Goal: Information Seeking & Learning: Compare options

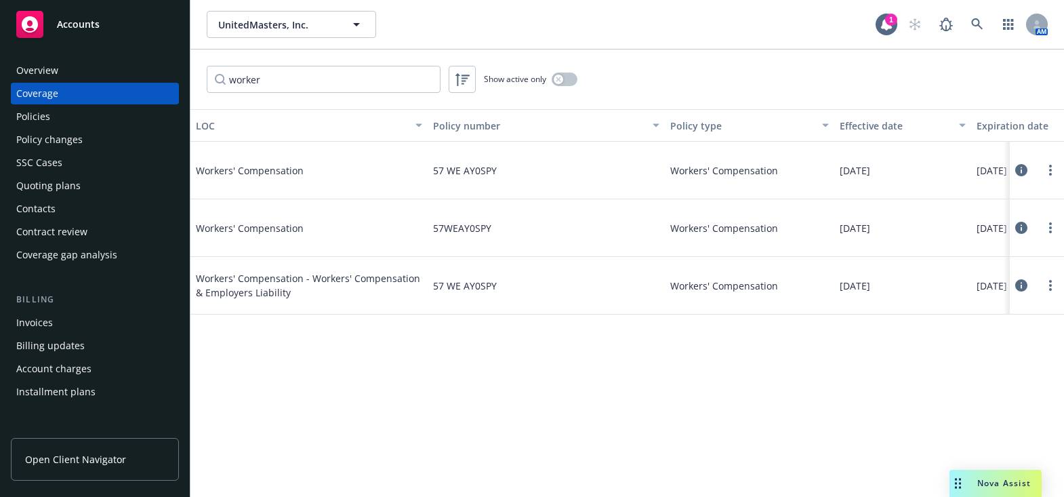
scroll to position [409, 0]
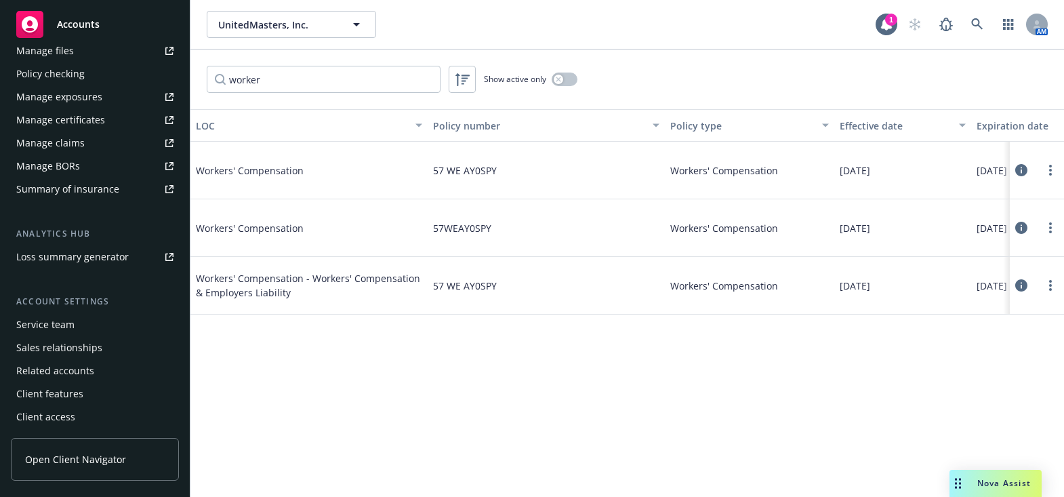
click at [957, 481] on icon "Drag to move" at bounding box center [958, 483] width 6 height 11
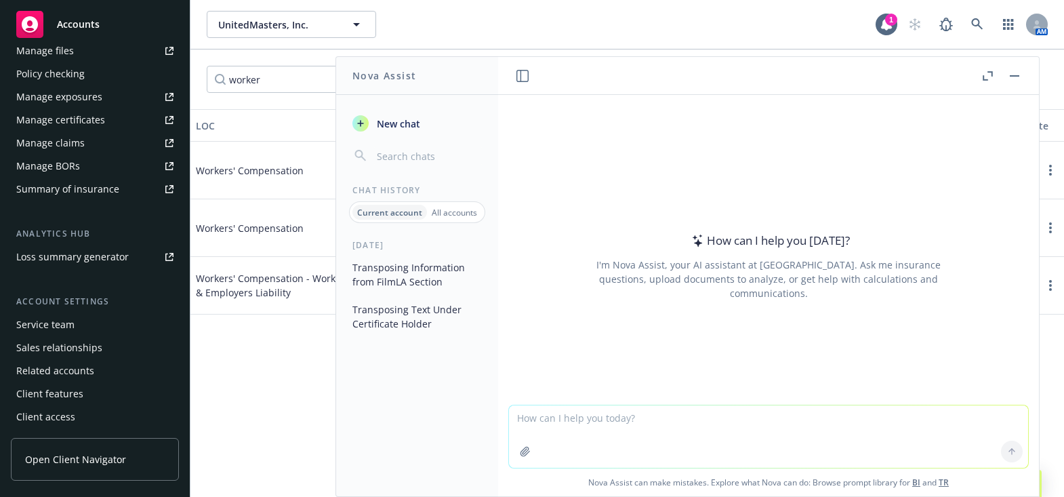
click at [564, 420] on textarea at bounding box center [768, 436] width 519 height 62
type textarea "how do you upload cases in Salesforce data loader with a blank value for "Need …"
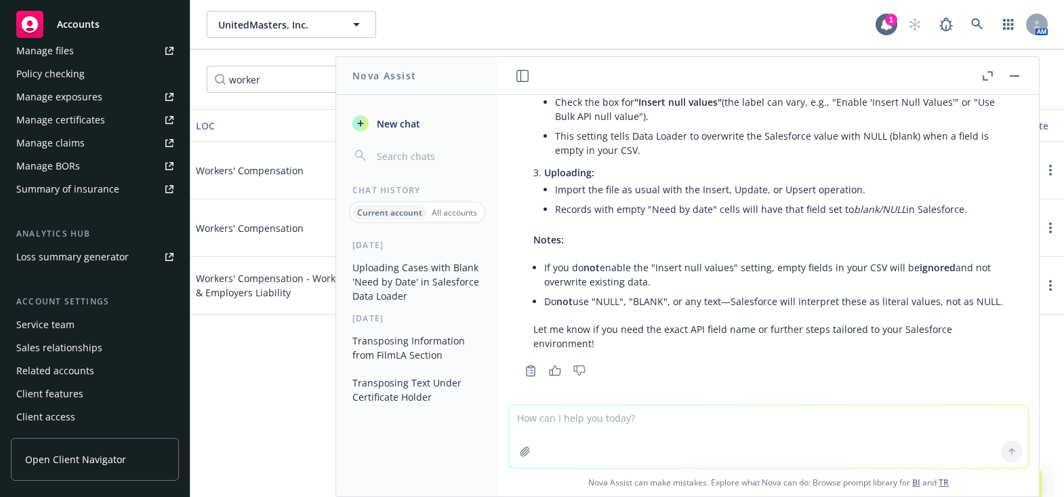
scroll to position [407, 0]
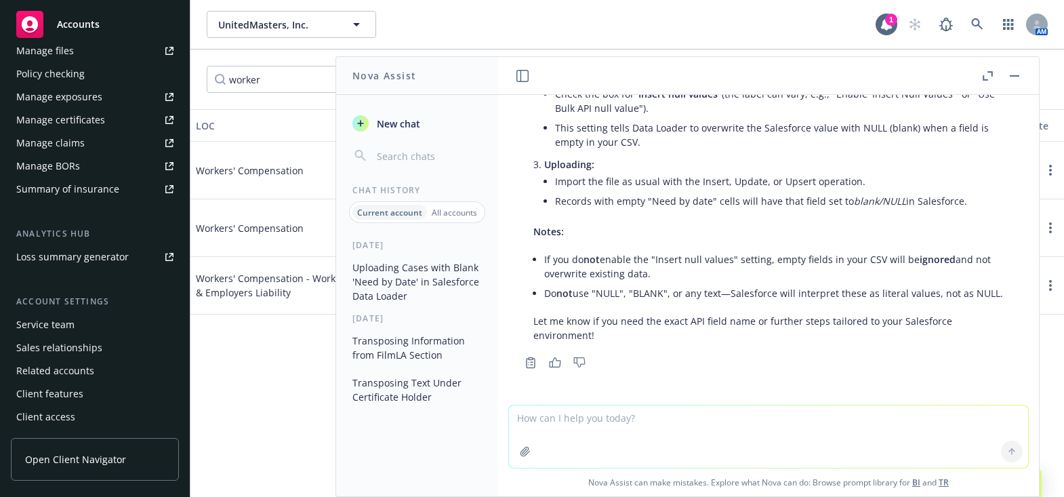
click at [462, 439] on div "[DATE] Uploading Cases with Blank 'Need by Date' in Salesforce Data Loader [DAT…" at bounding box center [417, 367] width 162 height 257
click at [980, 24] on icon at bounding box center [978, 24] width 12 height 12
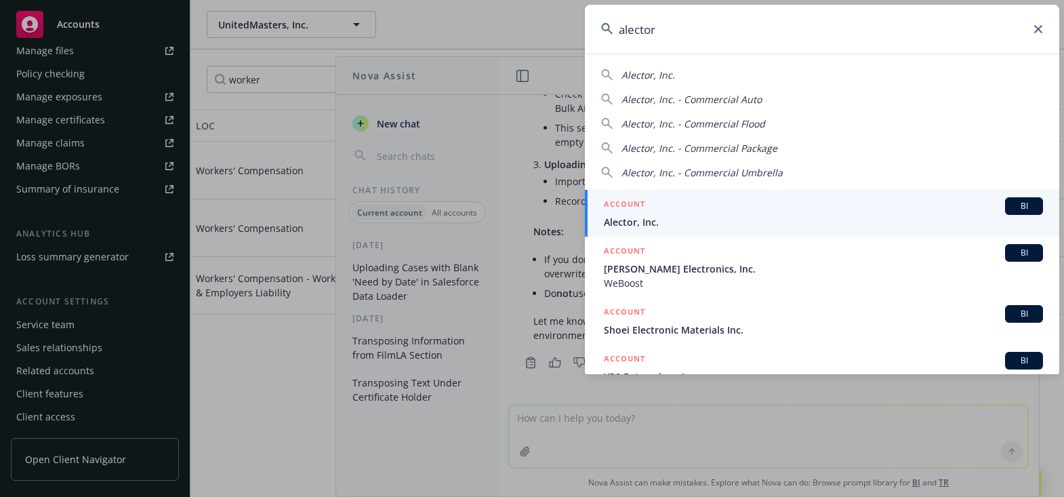
type input "alector"
click at [675, 215] on span "Alector, Inc." at bounding box center [823, 222] width 439 height 14
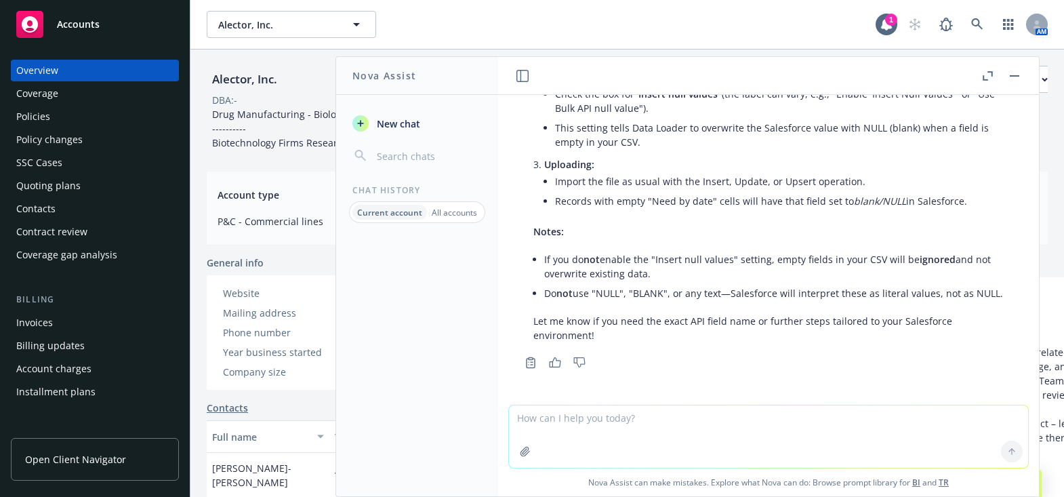
click at [64, 92] on div "Coverage" at bounding box center [94, 94] width 157 height 22
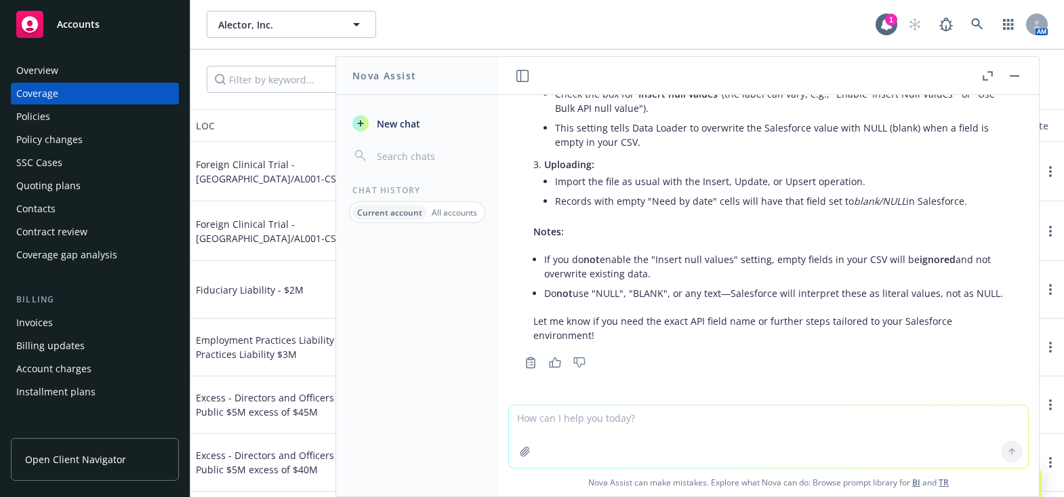
drag, startPoint x: 1020, startPoint y: 76, endPoint x: 1010, endPoint y: 83, distance: 12.8
click at [1019, 76] on button "button" at bounding box center [1015, 76] width 16 height 16
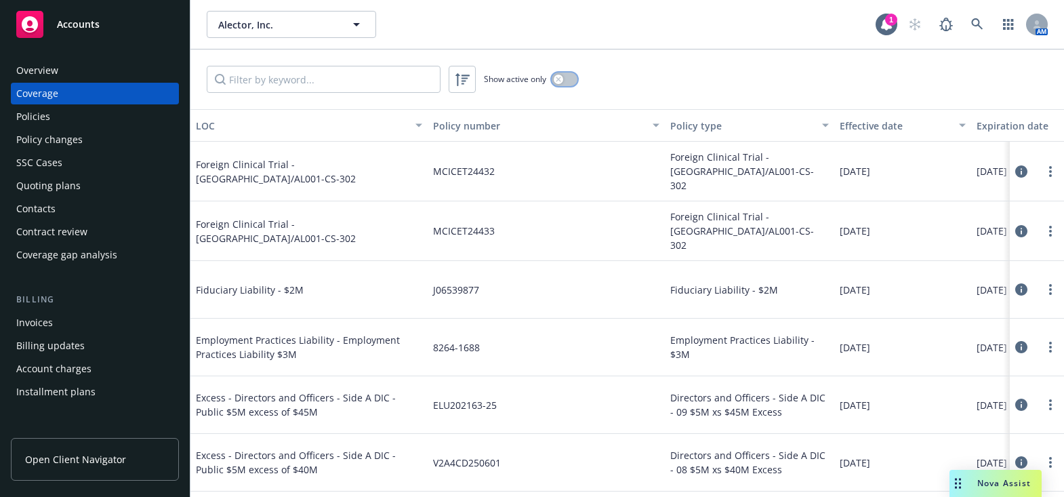
click at [567, 79] on button "button" at bounding box center [565, 80] width 26 height 14
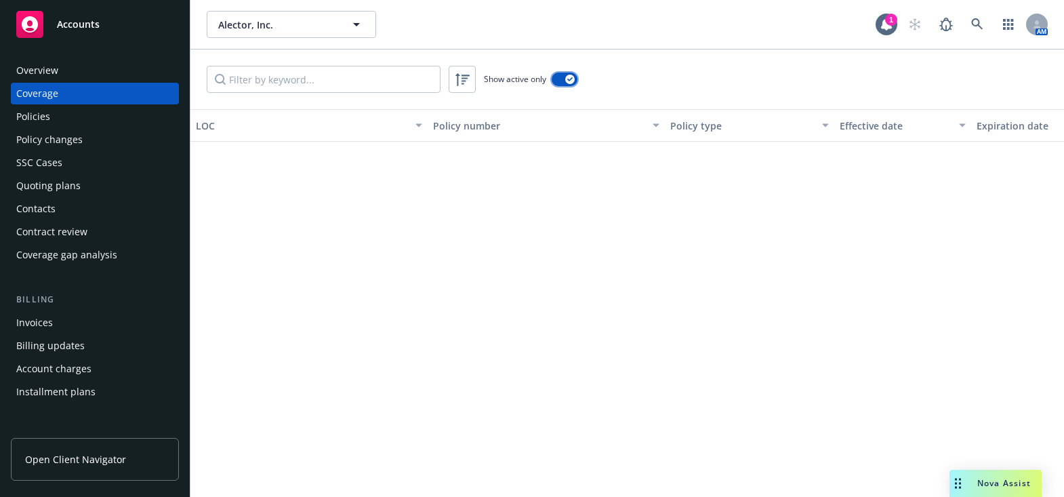
scroll to position [1972, 0]
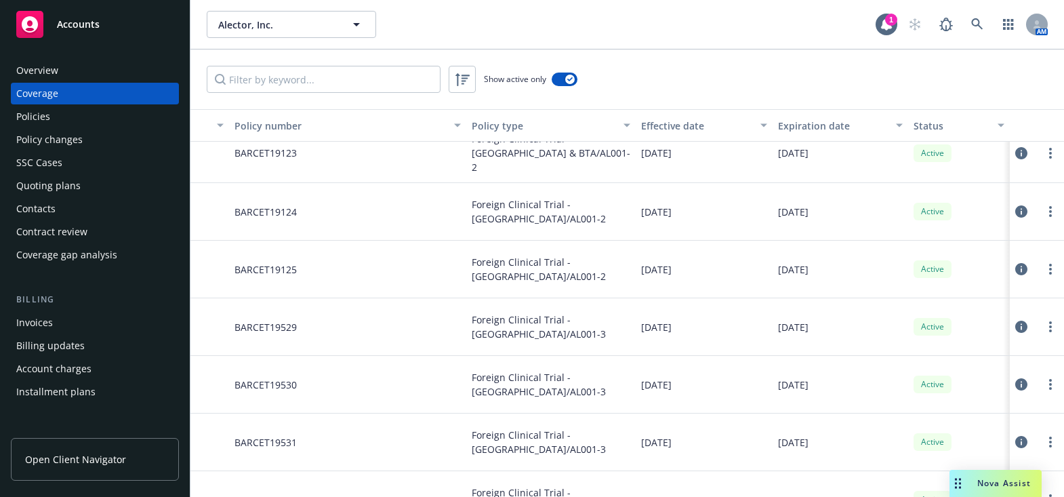
drag, startPoint x: 583, startPoint y: 238, endPoint x: 783, endPoint y: 218, distance: 201.0
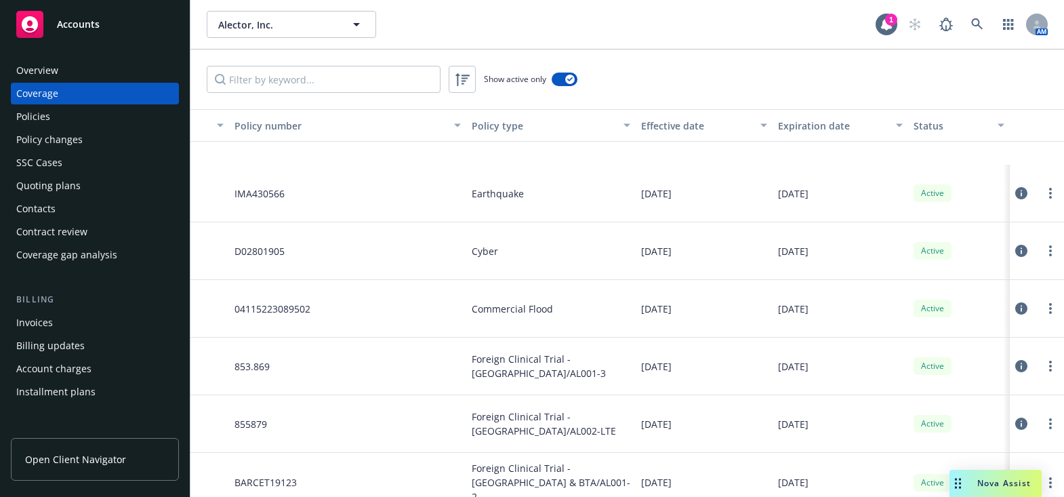
drag, startPoint x: 808, startPoint y: 213, endPoint x: 808, endPoint y: 103, distance: 109.8
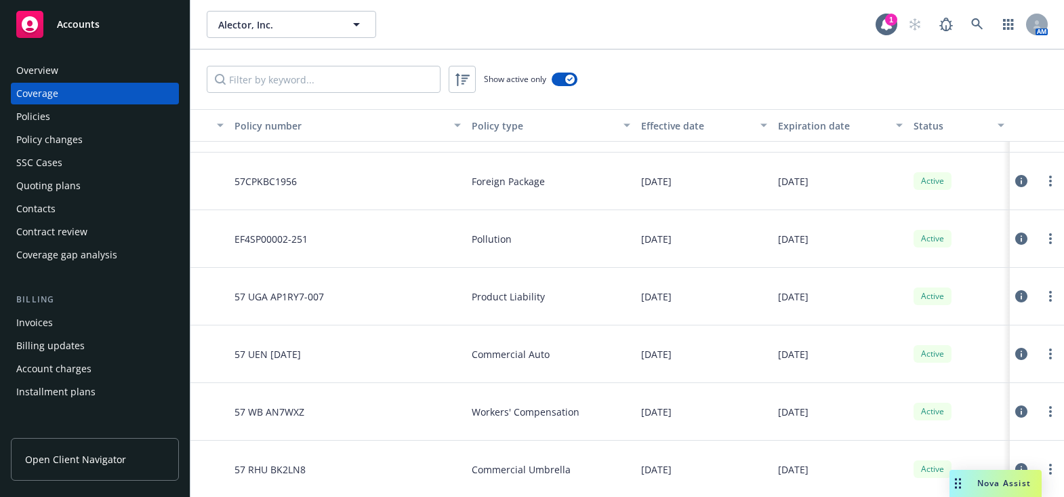
click at [803, 121] on div "Expiration date" at bounding box center [833, 126] width 110 height 14
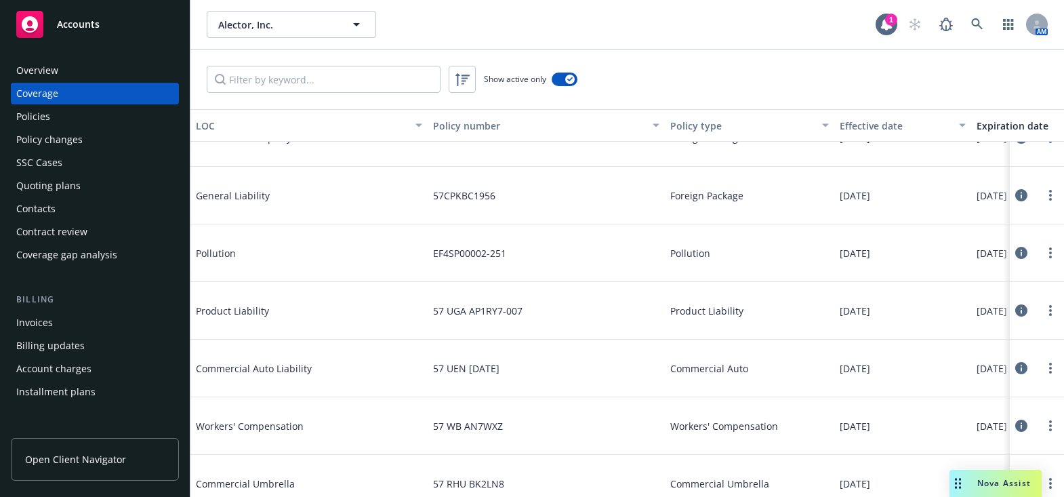
drag, startPoint x: 630, startPoint y: 188, endPoint x: 566, endPoint y: 186, distance: 63.8
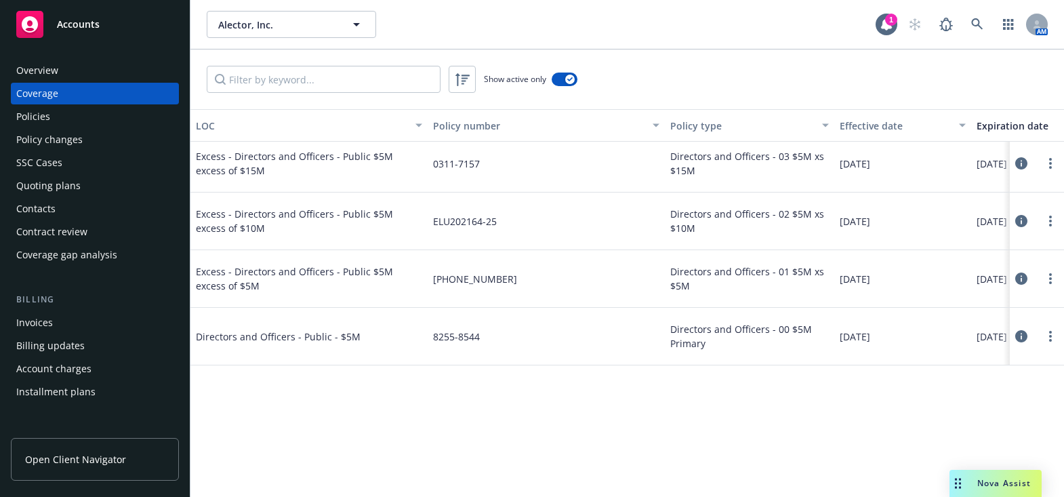
scroll to position [2258, 0]
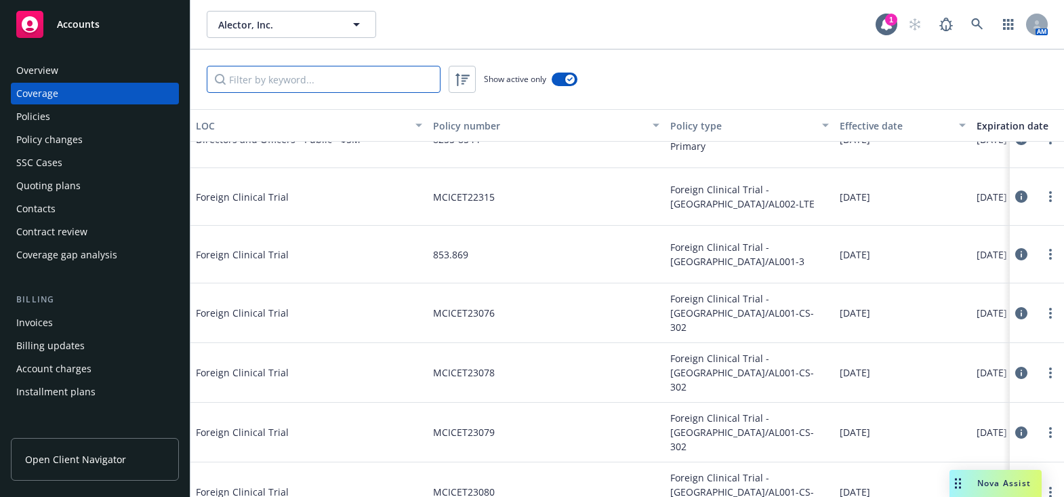
click at [310, 73] on input "Filter by keyword..." at bounding box center [324, 79] width 234 height 27
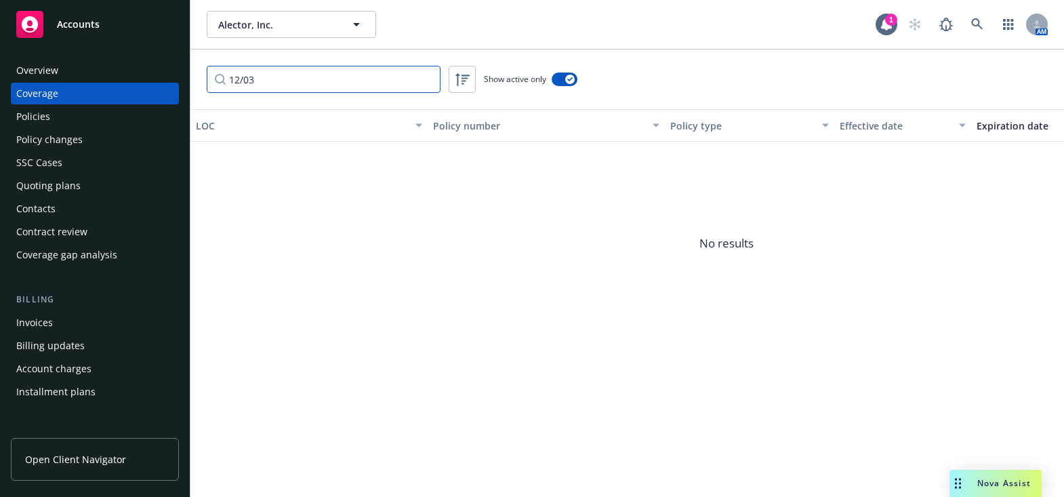
type input "12/03"
click at [104, 119] on div "Policies" at bounding box center [94, 117] width 157 height 22
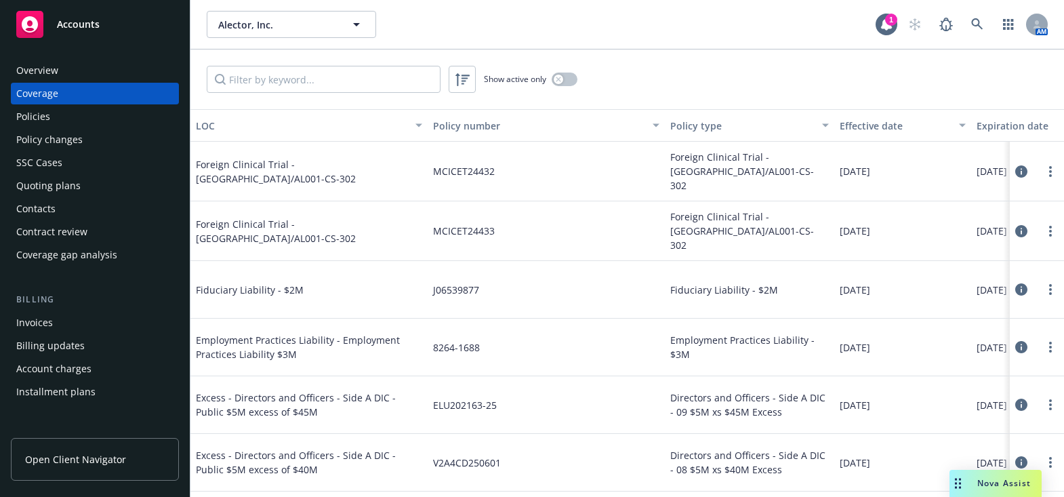
drag, startPoint x: 529, startPoint y: 197, endPoint x: 615, endPoint y: 195, distance: 86.1
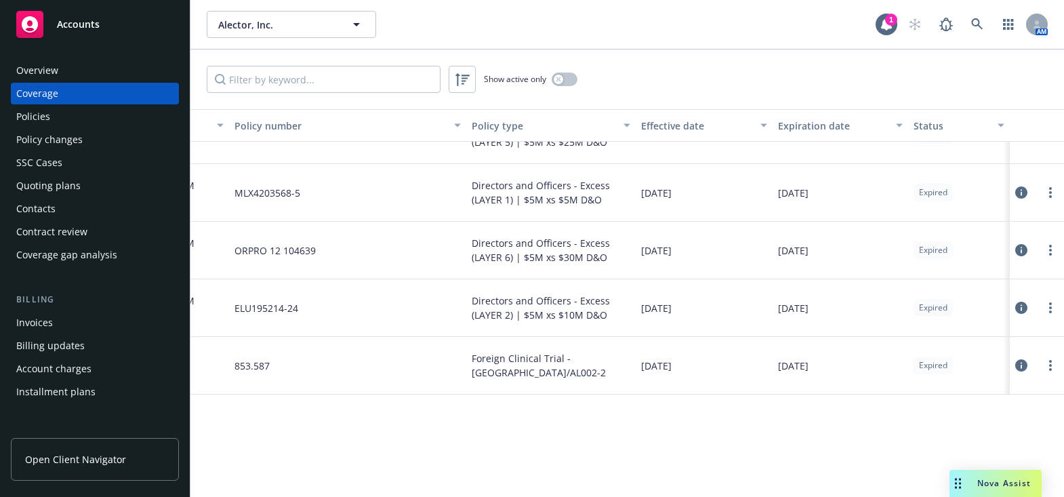
scroll to position [2095, 201]
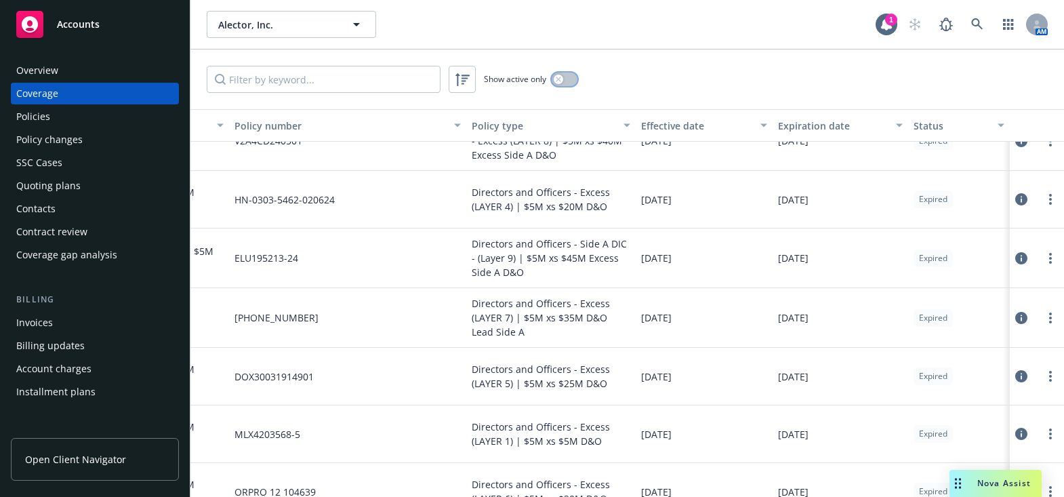
click at [577, 78] on button "button" at bounding box center [565, 80] width 26 height 14
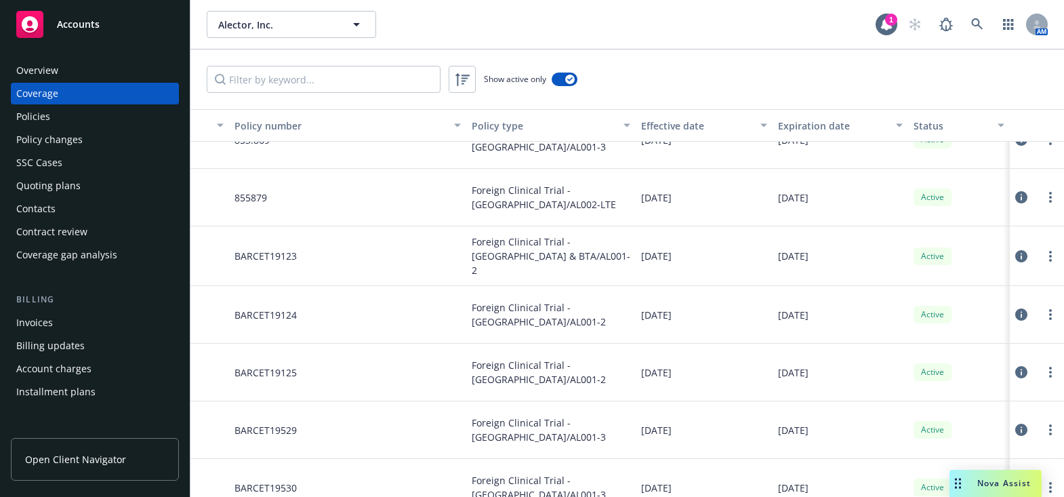
scroll to position [1878, 0]
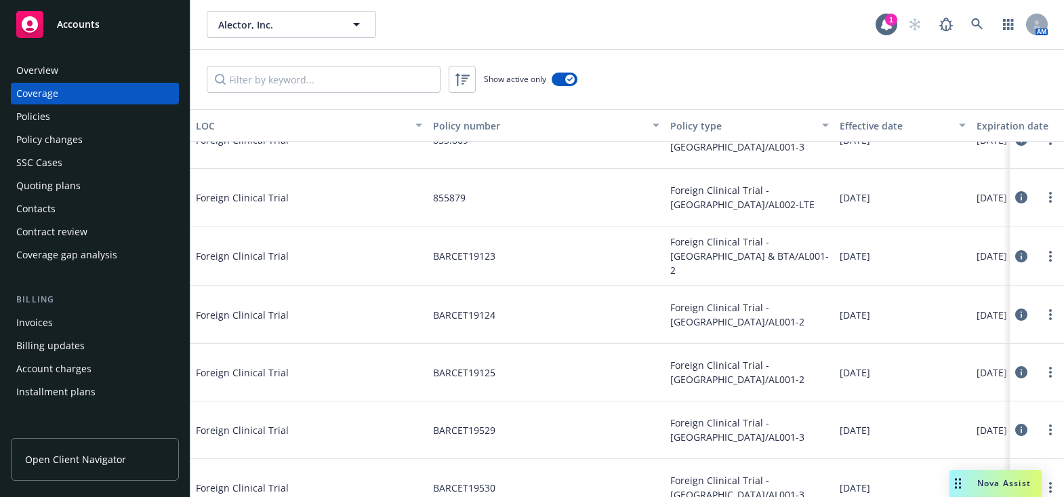
drag, startPoint x: 666, startPoint y: 251, endPoint x: 596, endPoint y: 251, distance: 69.8
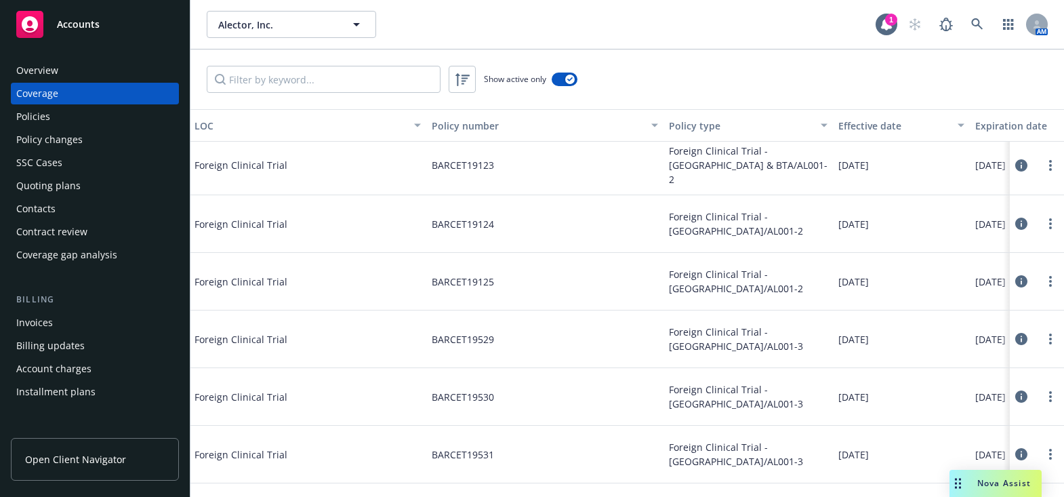
scroll to position [2173, 1]
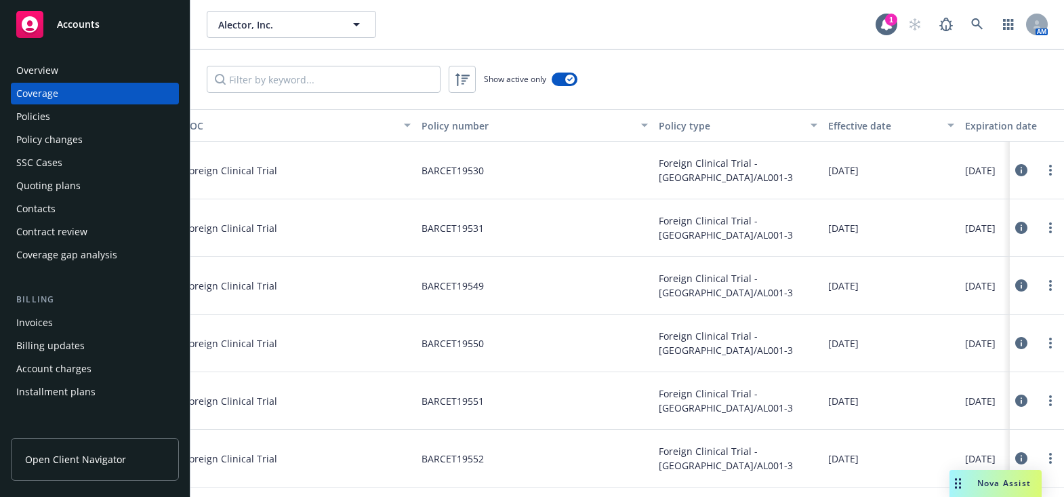
drag, startPoint x: 719, startPoint y: 155, endPoint x: 851, endPoint y: 176, distance: 133.8
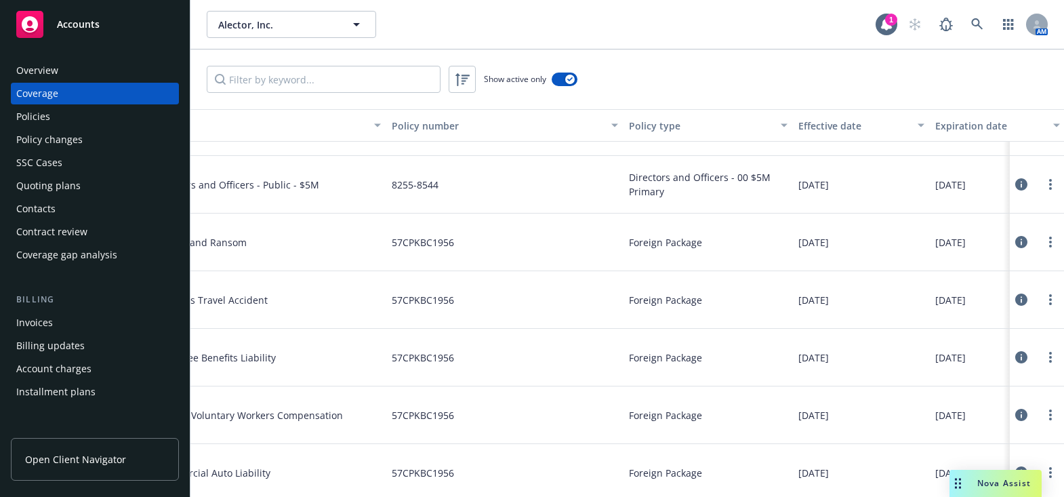
scroll to position [698, 0]
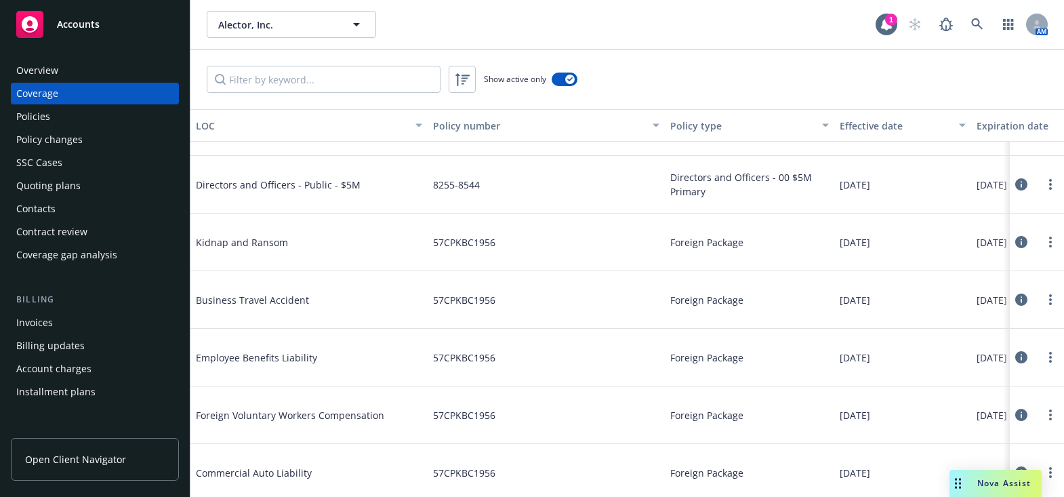
drag, startPoint x: 679, startPoint y: 293, endPoint x: 664, endPoint y: 293, distance: 15.6
click at [955, 24] on link at bounding box center [946, 24] width 27 height 27
click at [978, 17] on link at bounding box center [977, 24] width 27 height 27
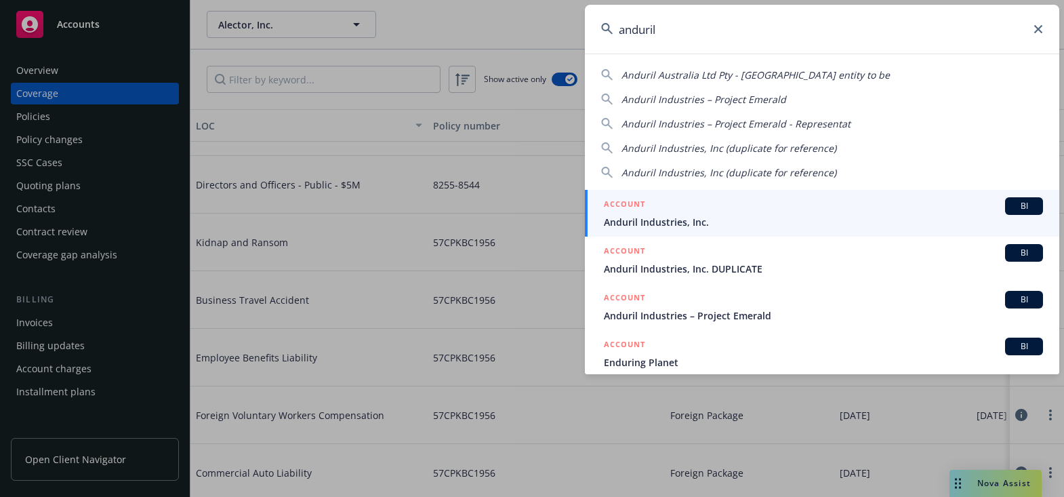
type input "anduril"
click at [641, 218] on span "Anduril Industries, Inc." at bounding box center [823, 222] width 439 height 14
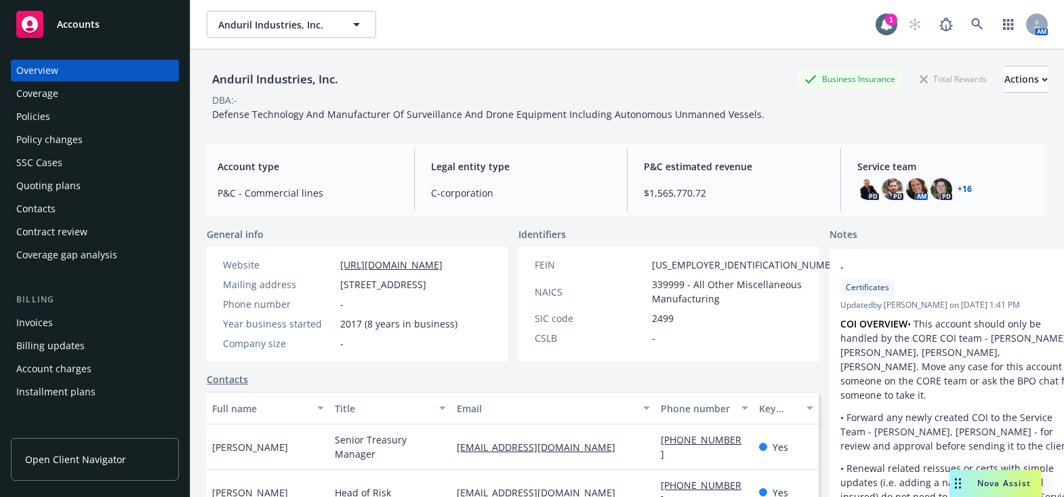
click at [74, 94] on div "Coverage" at bounding box center [94, 94] width 157 height 22
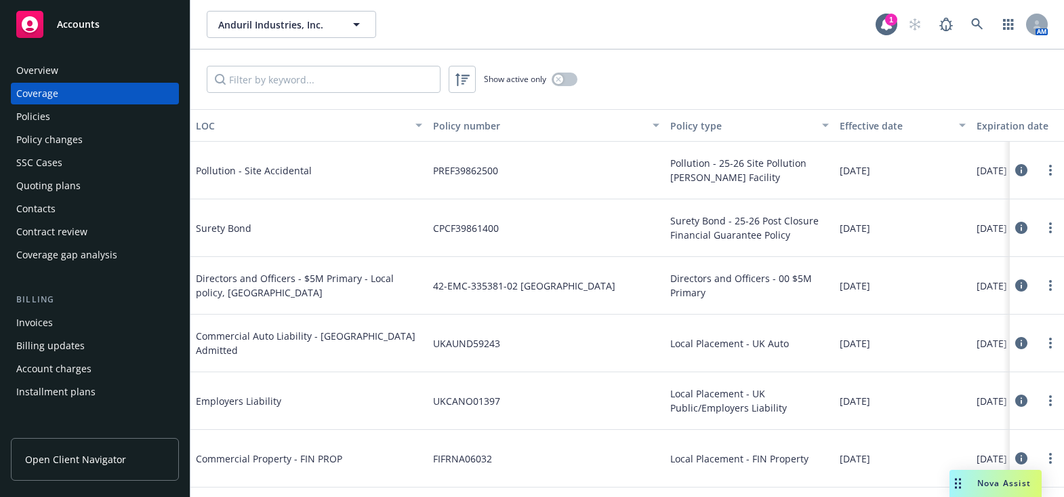
click at [775, 60] on div "Show active only" at bounding box center [628, 79] width 874 height 60
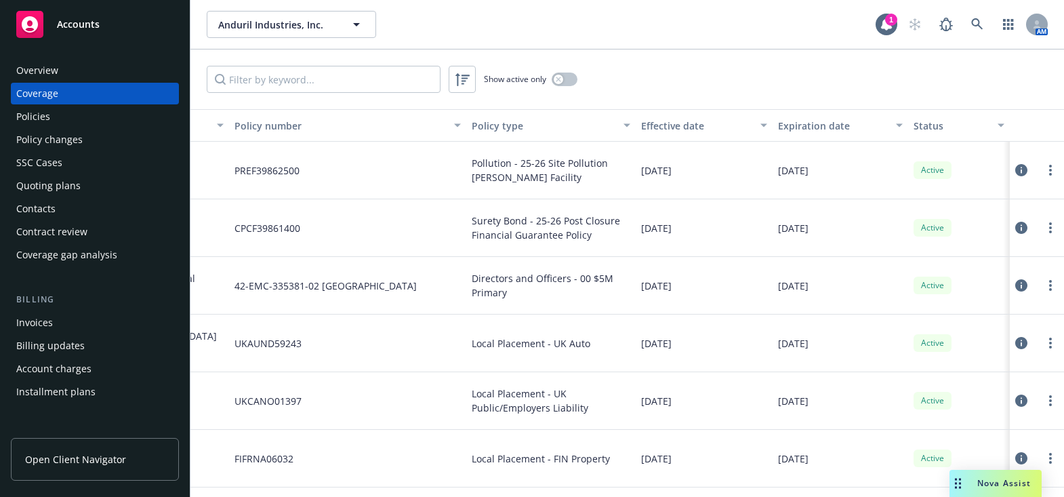
drag, startPoint x: 929, startPoint y: 196, endPoint x: 958, endPoint y: 193, distance: 29.3
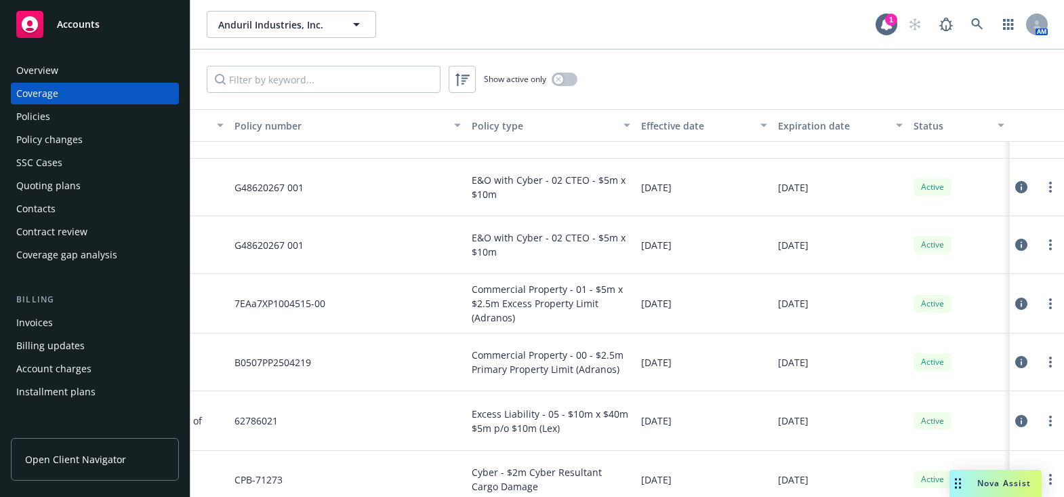
scroll to position [1972, 207]
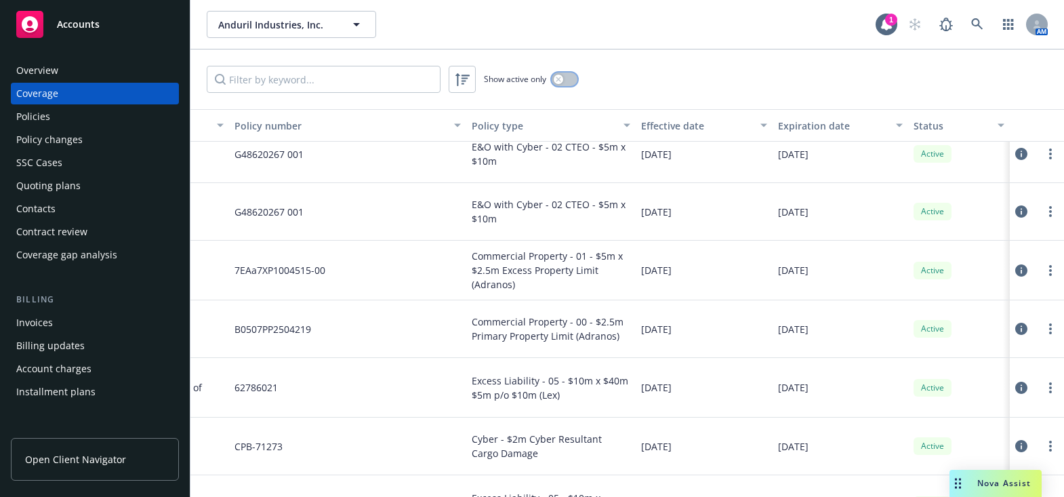
click at [556, 80] on button "button" at bounding box center [565, 80] width 26 height 14
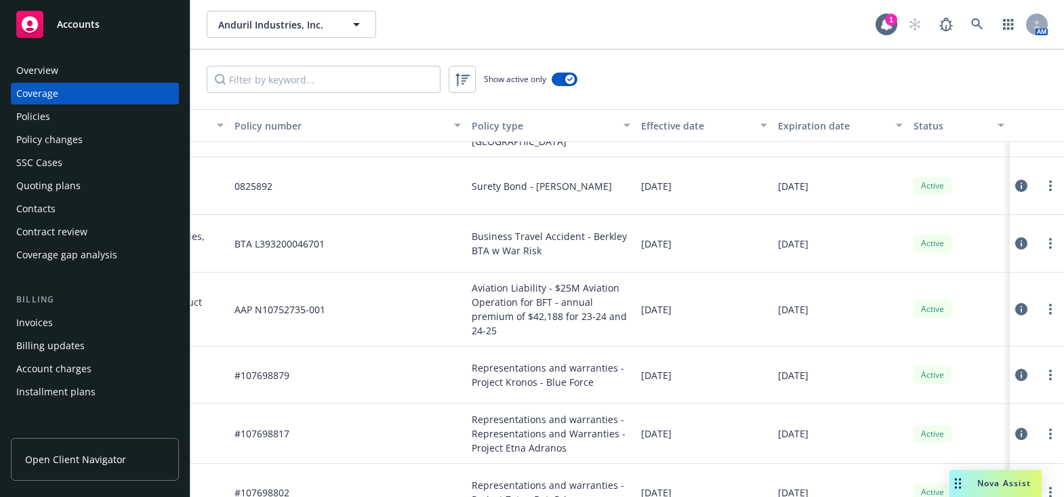
scroll to position [3749, 8]
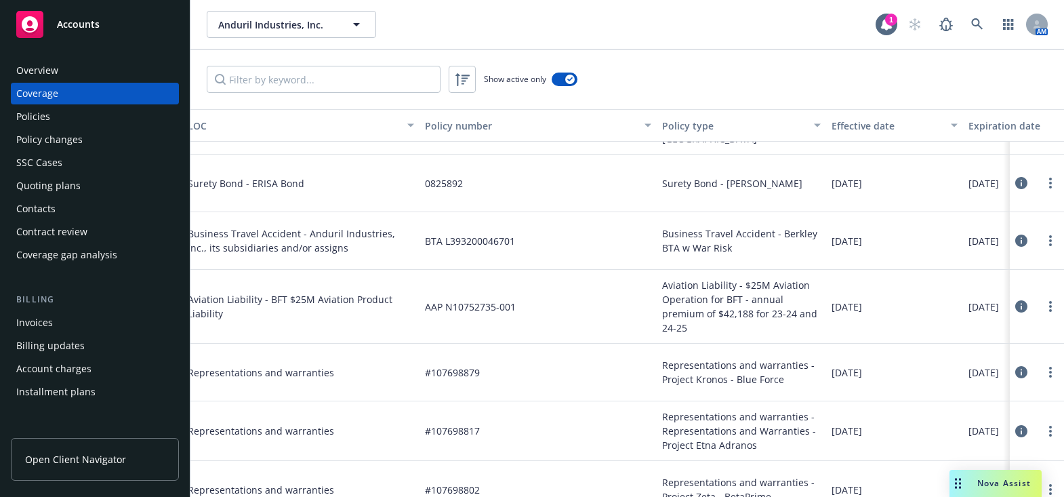
drag, startPoint x: 428, startPoint y: 214, endPoint x: 330, endPoint y: 228, distance: 99.4
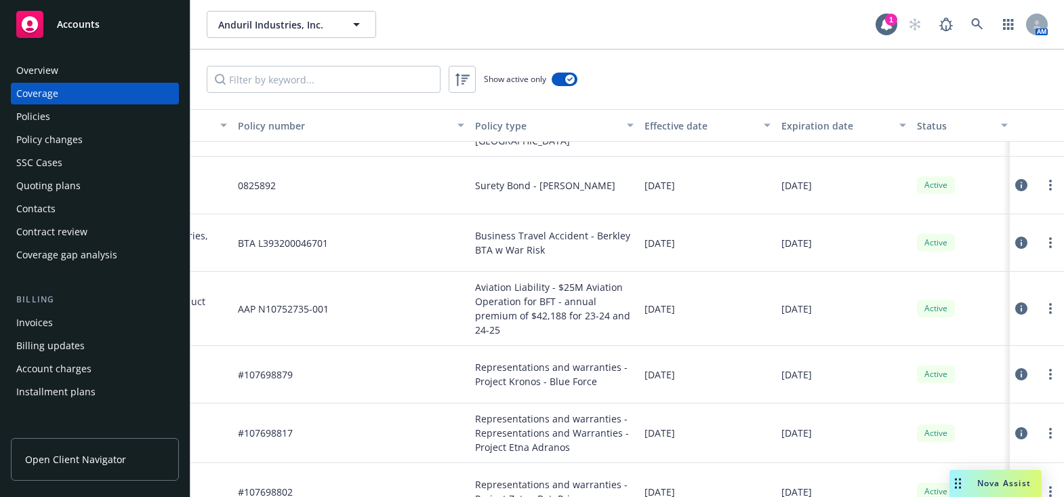
drag, startPoint x: 759, startPoint y: 250, endPoint x: 919, endPoint y: 222, distance: 161.7
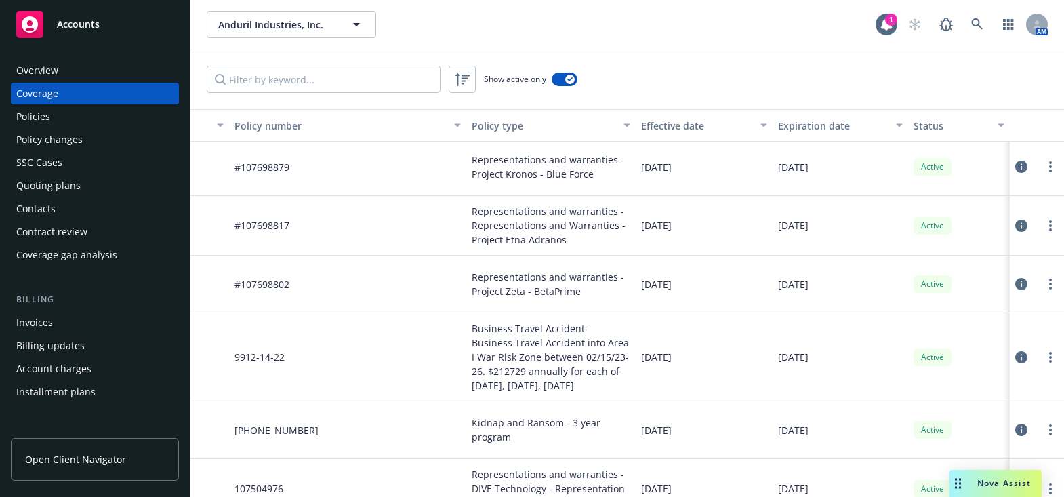
scroll to position [3928, 0]
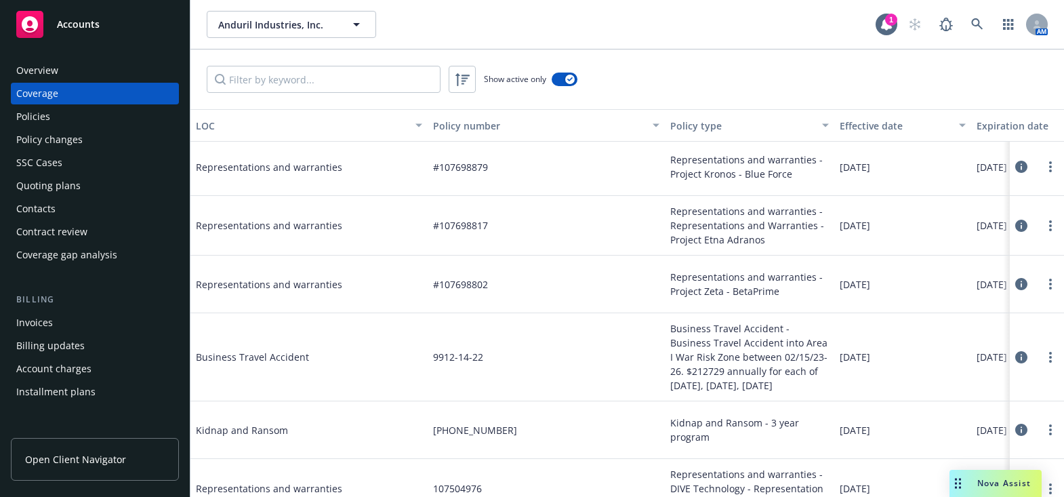
drag, startPoint x: 664, startPoint y: 245, endPoint x: 510, endPoint y: 243, distance: 153.9
click at [969, 27] on link at bounding box center [977, 24] width 27 height 27
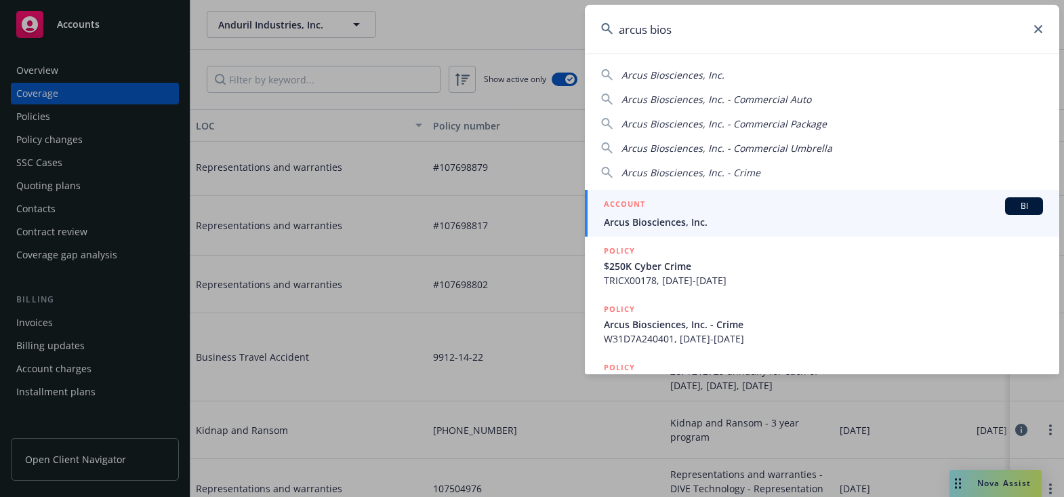
type input "arcus bios"
drag, startPoint x: 673, startPoint y: 212, endPoint x: 622, endPoint y: 298, distance: 100.0
click at [671, 213] on div "ACCOUNT BI" at bounding box center [823, 206] width 439 height 18
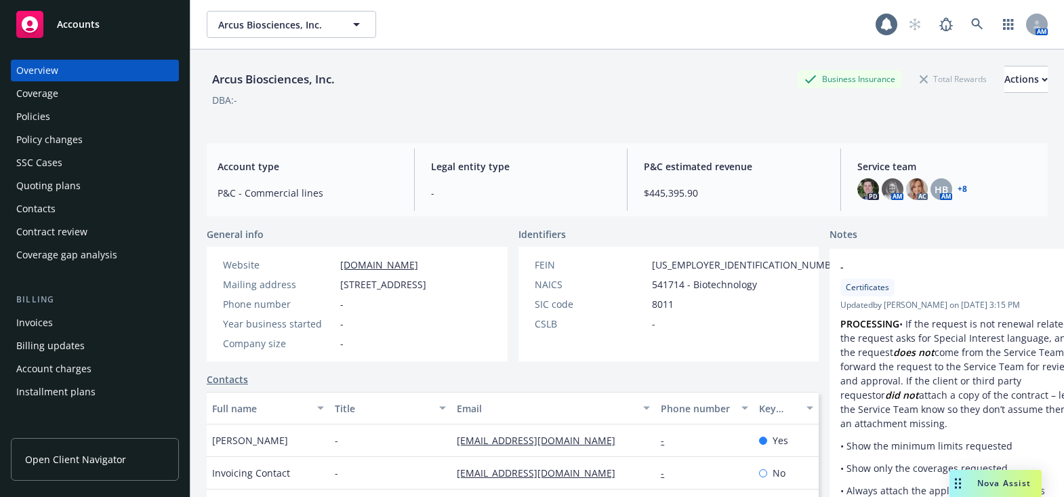
click at [95, 94] on div "Coverage" at bounding box center [94, 94] width 157 height 22
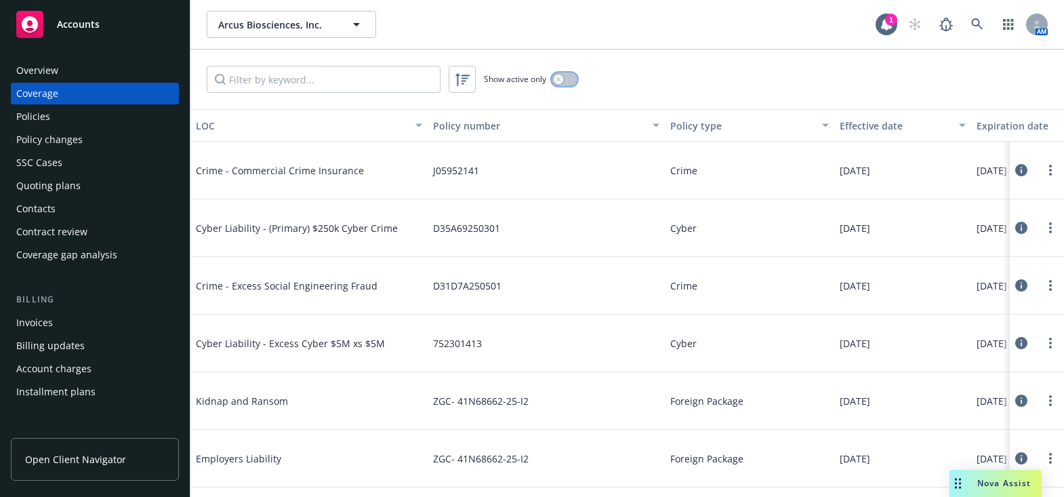
click at [565, 73] on button "button" at bounding box center [565, 80] width 26 height 14
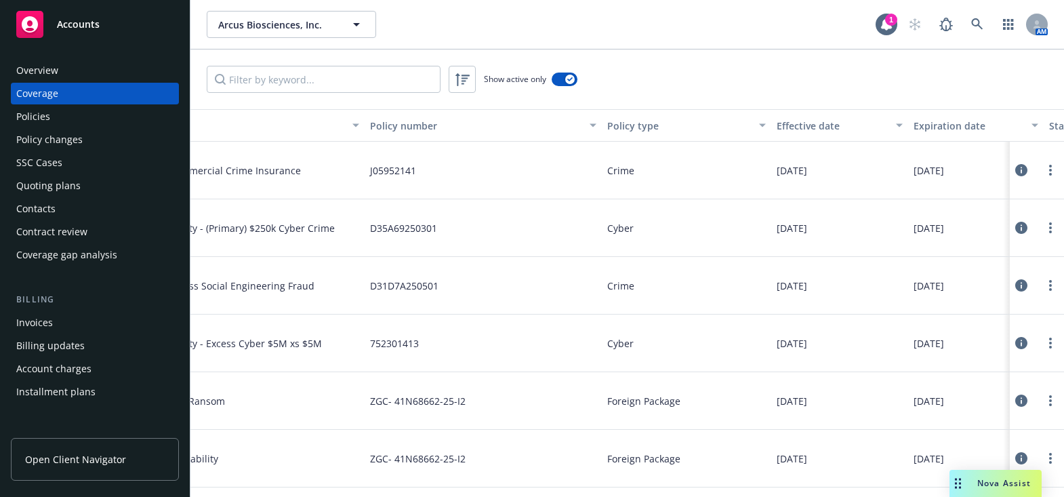
drag, startPoint x: 601, startPoint y: 174, endPoint x: 742, endPoint y: 175, distance: 140.3
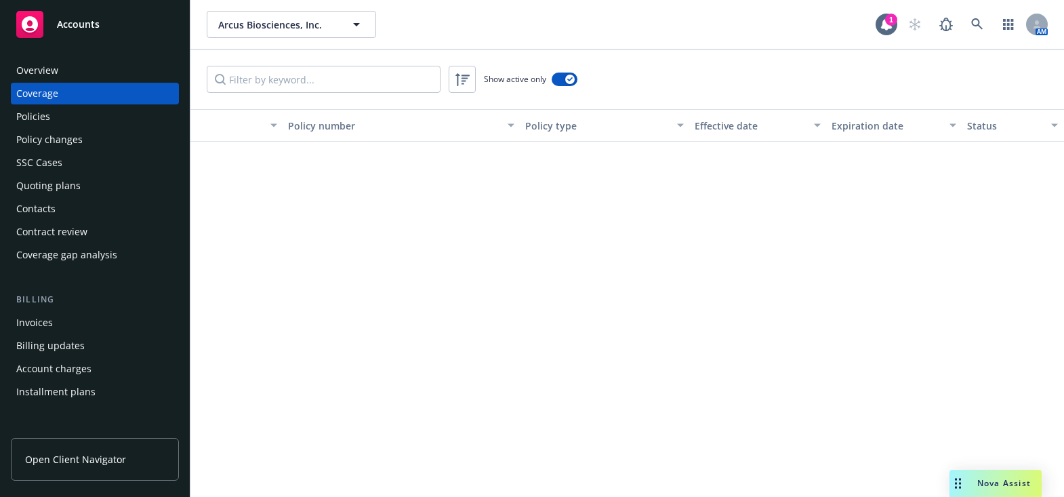
scroll to position [2896, 145]
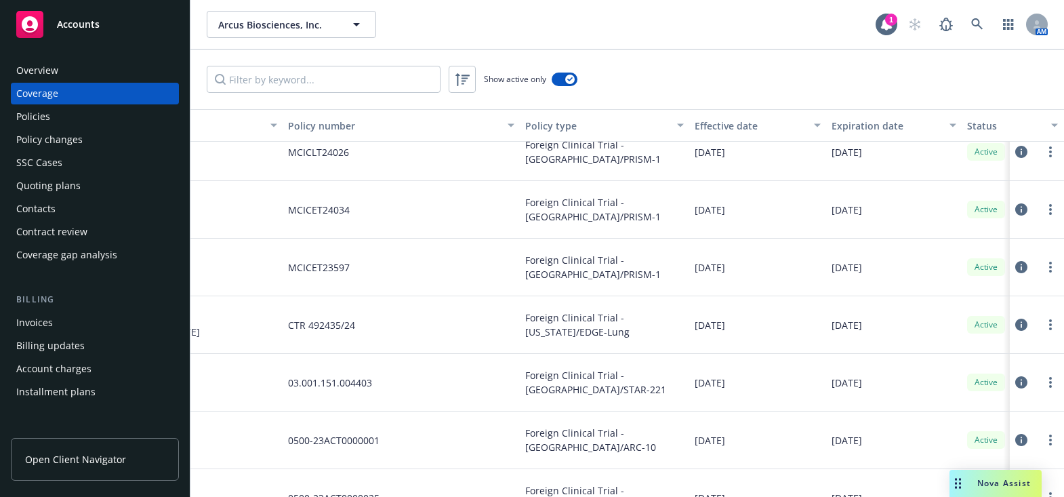
click at [858, 123] on div "Expiration date" at bounding box center [887, 126] width 110 height 14
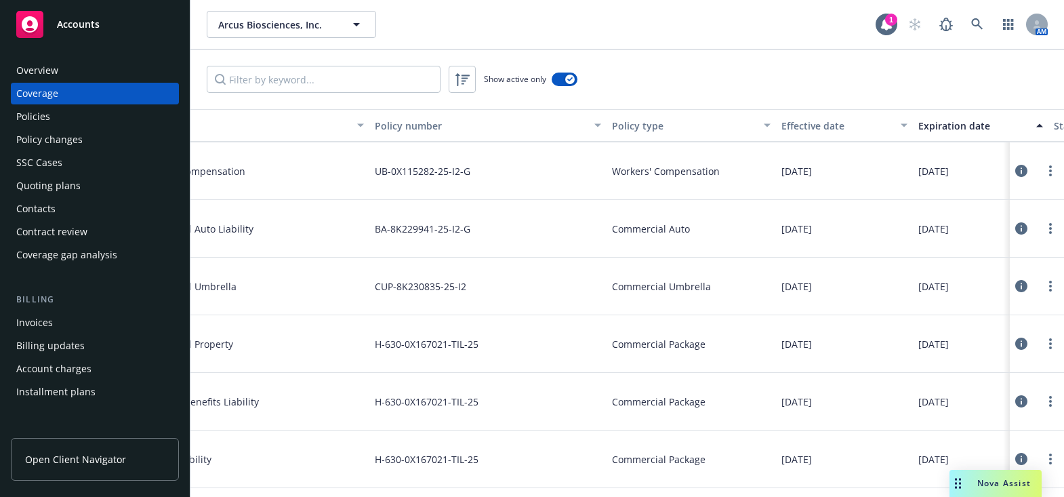
drag, startPoint x: 853, startPoint y: 269, endPoint x: 976, endPoint y: 233, distance: 127.9
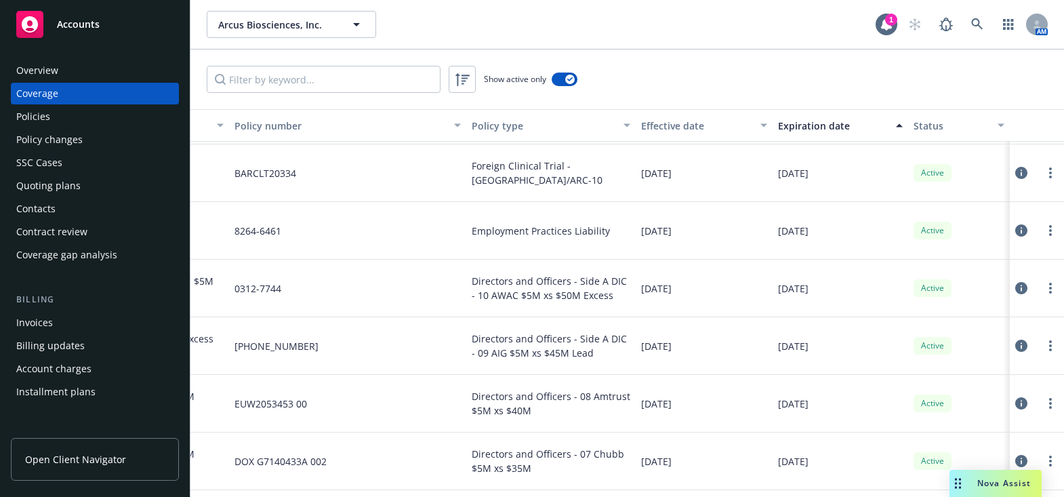
scroll to position [0, 207]
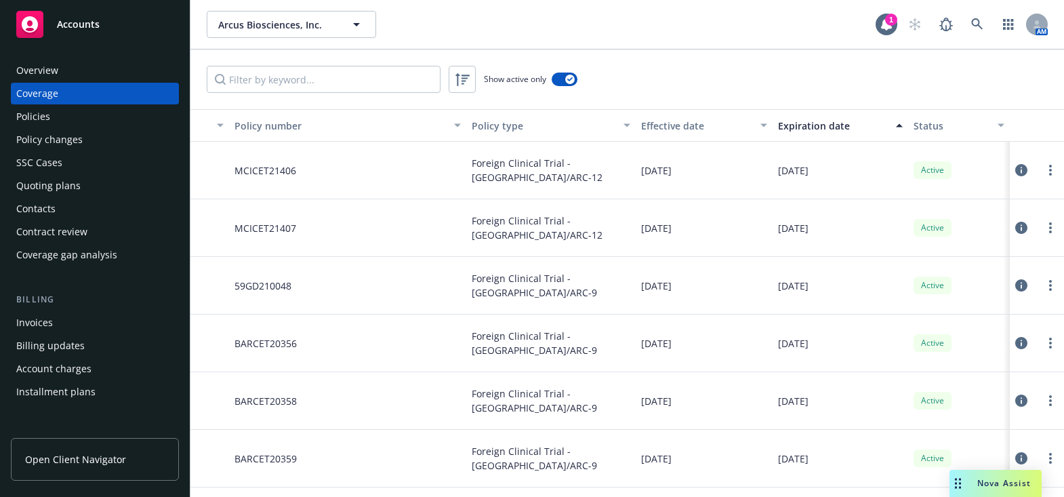
drag, startPoint x: 868, startPoint y: 177, endPoint x: 875, endPoint y: 108, distance: 69.4
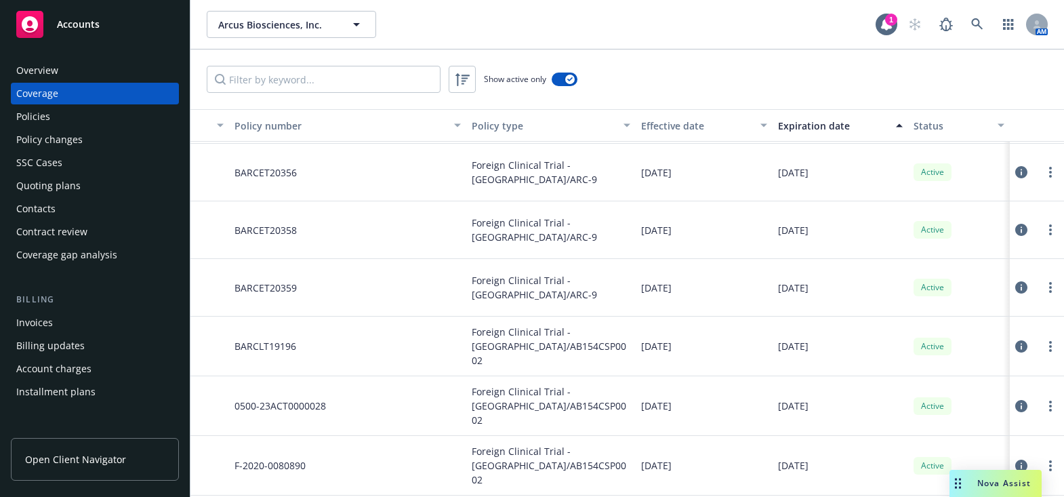
scroll to position [123, 207]
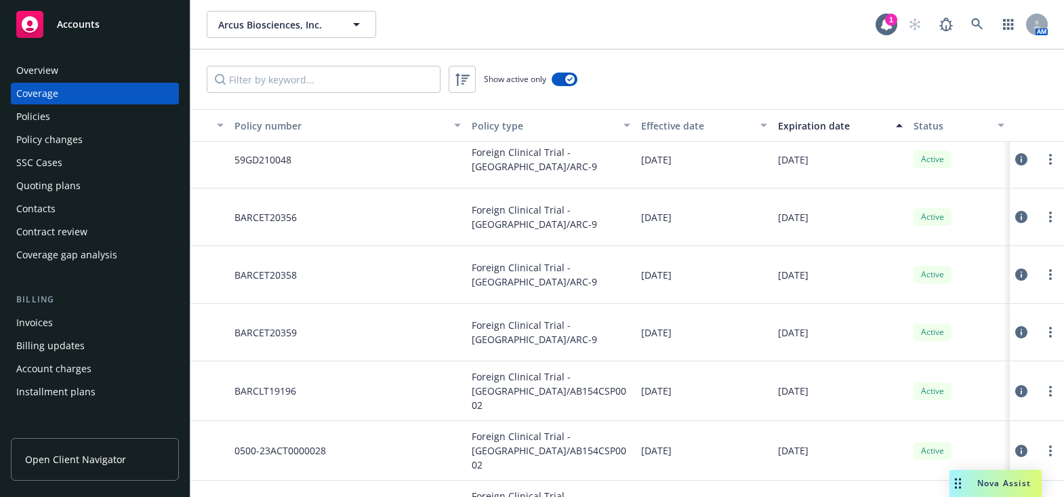
click at [807, 136] on button "Expiration date" at bounding box center [841, 125] width 136 height 33
click at [811, 132] on button "Expiration date" at bounding box center [841, 125] width 136 height 33
click at [816, 126] on div "Expiration date" at bounding box center [833, 126] width 110 height 14
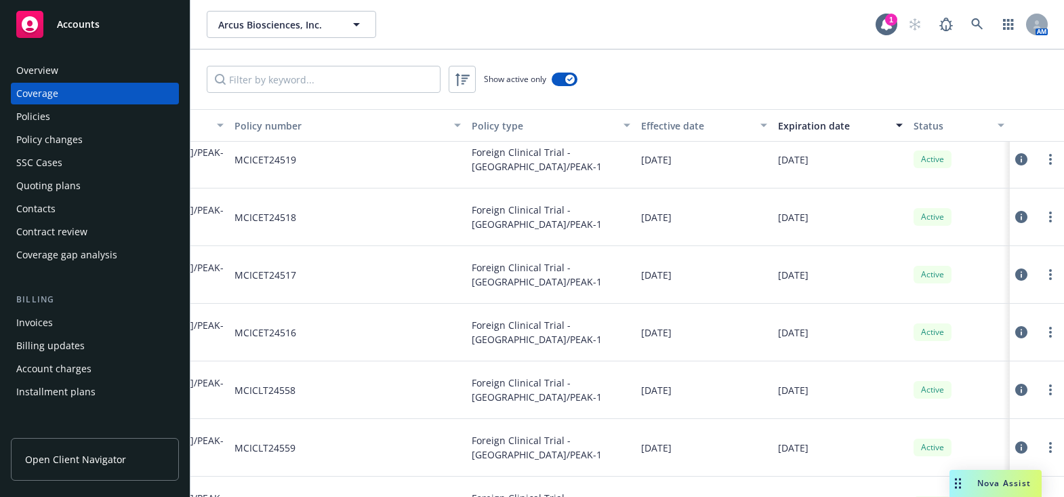
click at [820, 124] on div "Expiration date" at bounding box center [833, 126] width 110 height 14
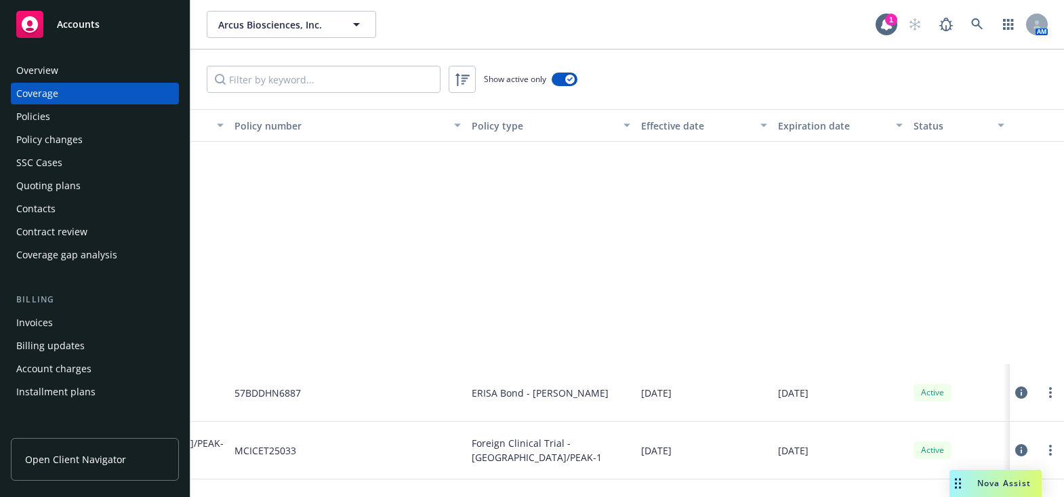
scroll to position [1171, 207]
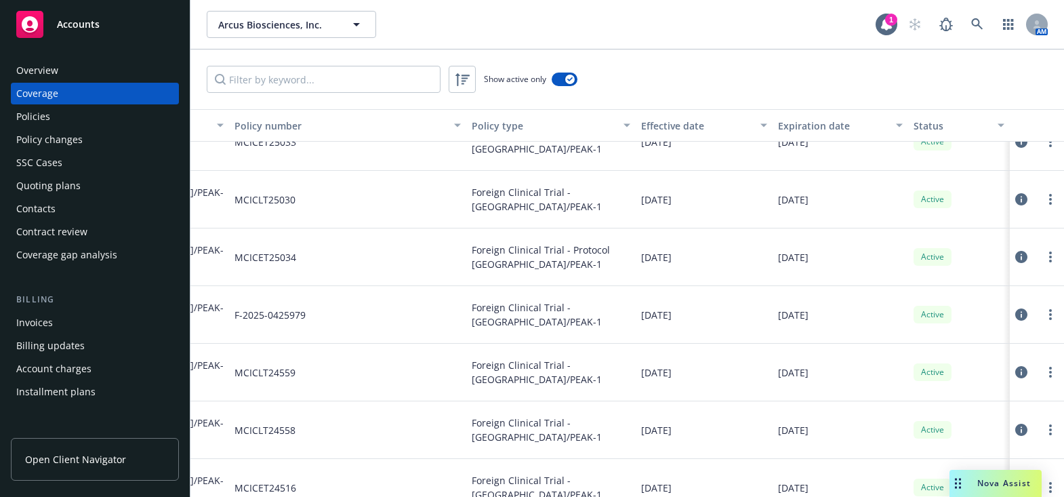
click at [816, 125] on div "Expiration date" at bounding box center [833, 126] width 110 height 14
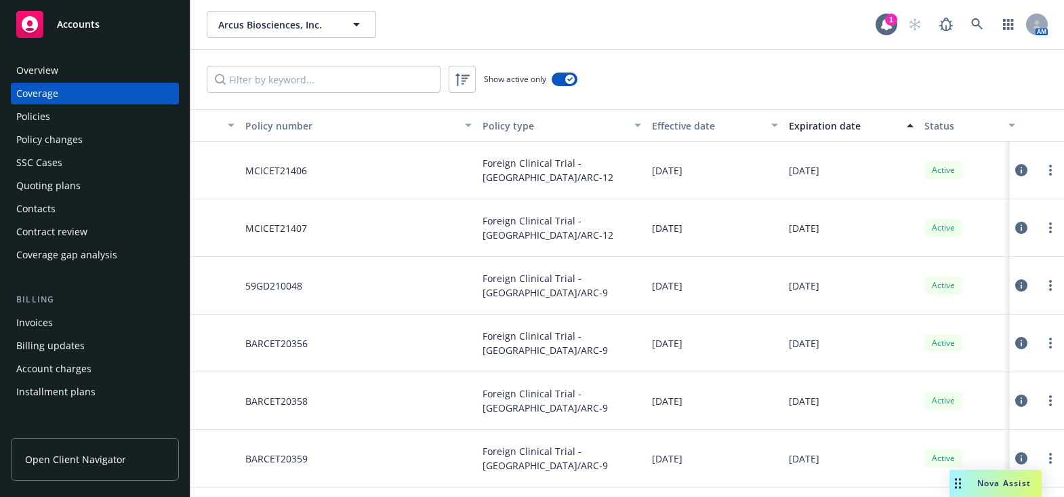
drag, startPoint x: 861, startPoint y: 201, endPoint x: 851, endPoint y: 94, distance: 107.6
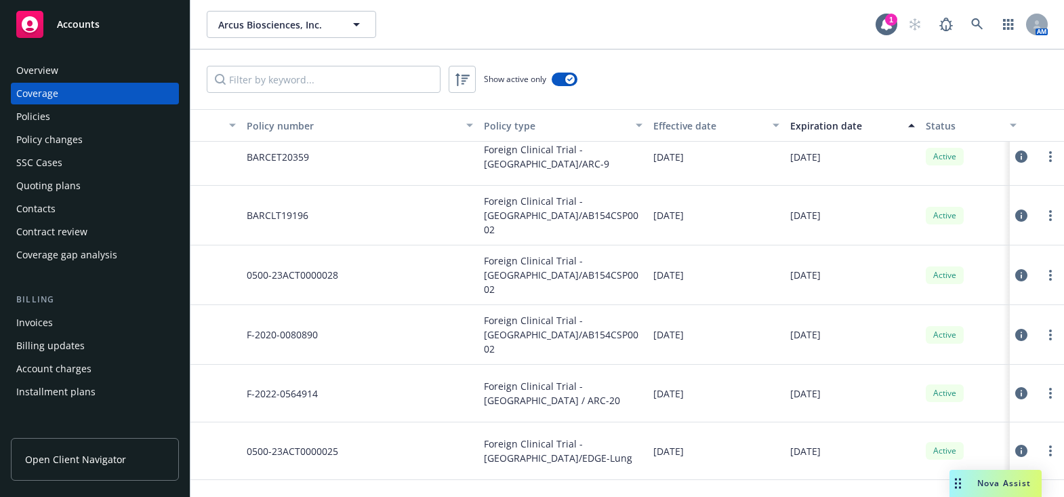
scroll to position [369, 186]
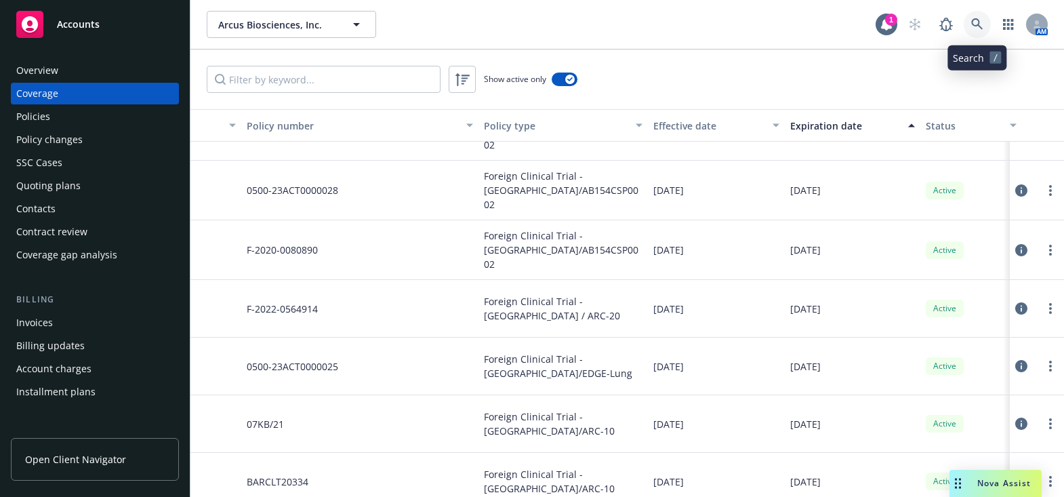
click at [979, 20] on icon at bounding box center [978, 24] width 12 height 12
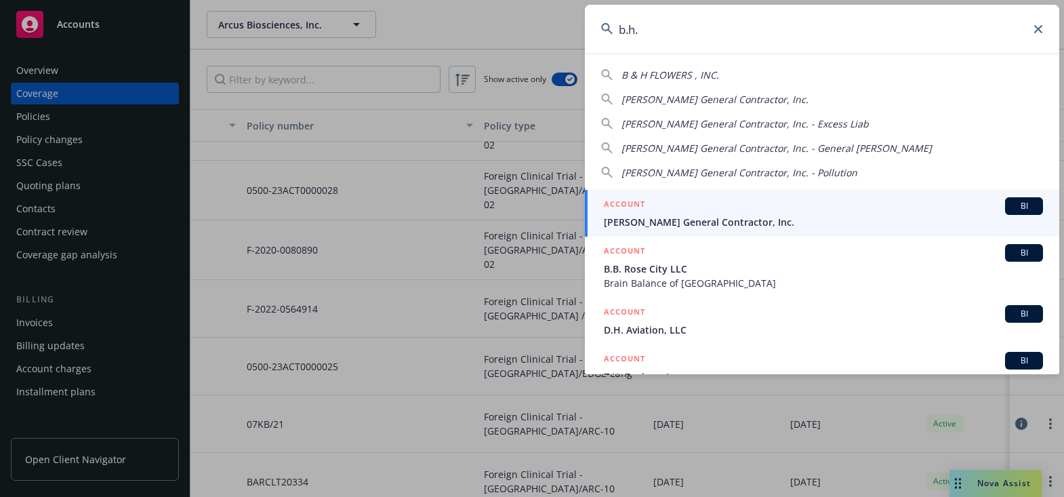
type input "b.h."
click at [656, 222] on span "[PERSON_NAME] General Contractor, Inc." at bounding box center [823, 222] width 439 height 14
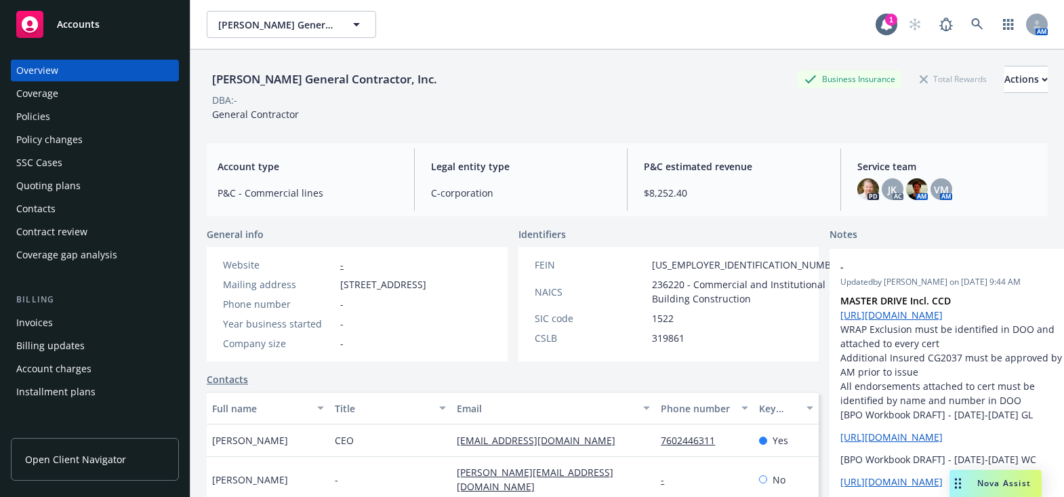
click at [43, 95] on div "Coverage" at bounding box center [37, 94] width 42 height 22
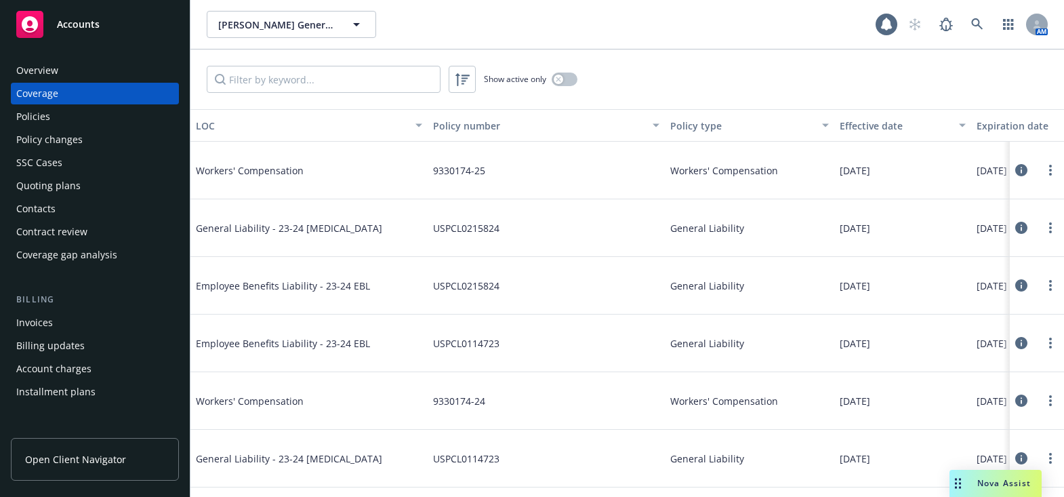
click at [902, 123] on div "Effective date" at bounding box center [895, 126] width 111 height 14
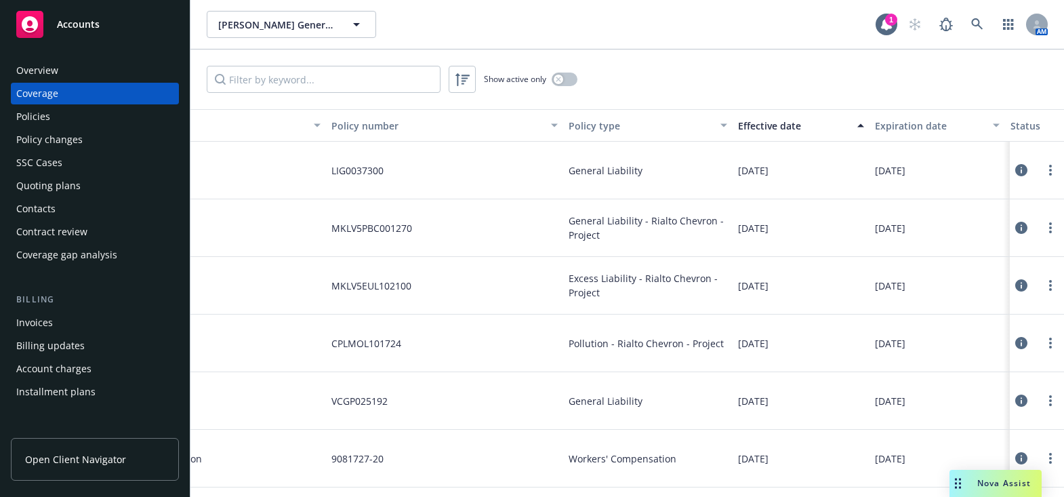
drag, startPoint x: 955, startPoint y: 183, endPoint x: 1019, endPoint y: 173, distance: 64.5
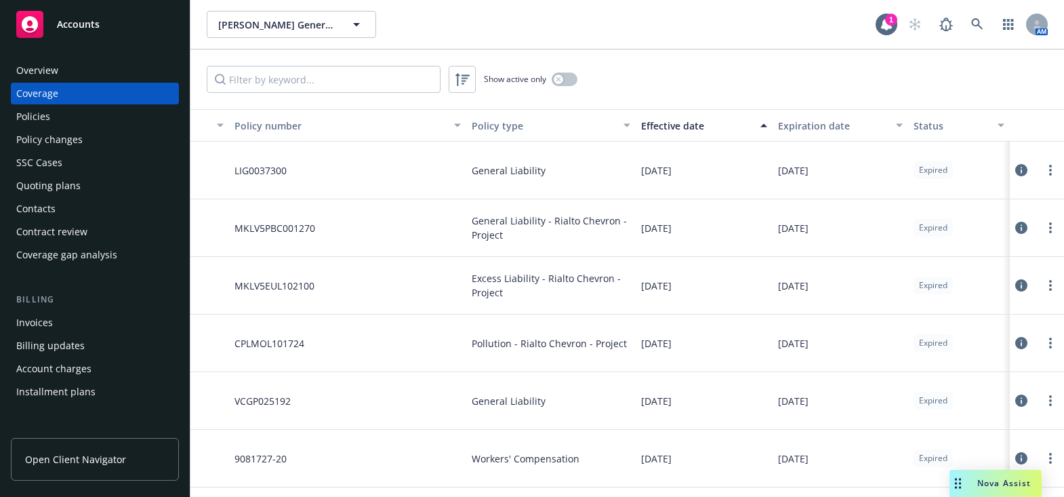
click at [833, 127] on div "Expiration date" at bounding box center [833, 126] width 110 height 14
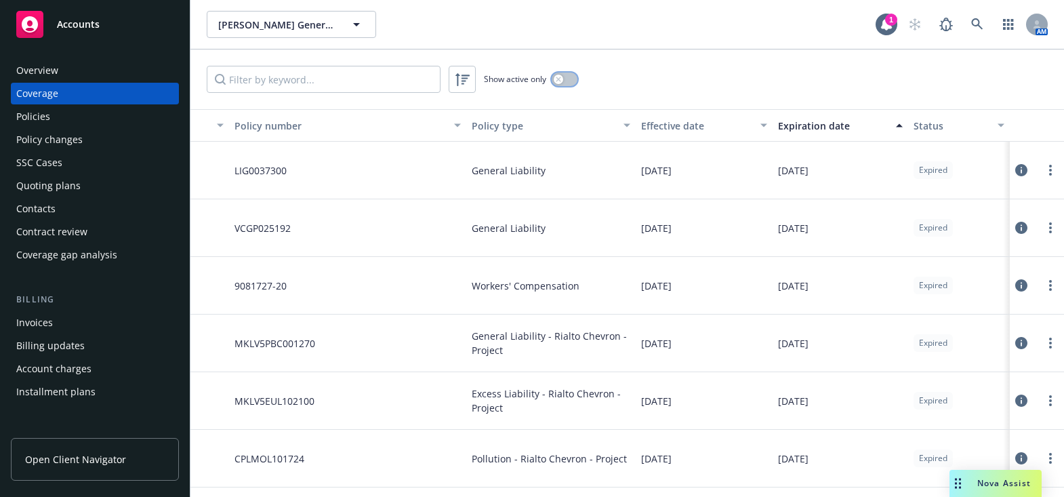
click at [575, 80] on button "button" at bounding box center [565, 80] width 26 height 14
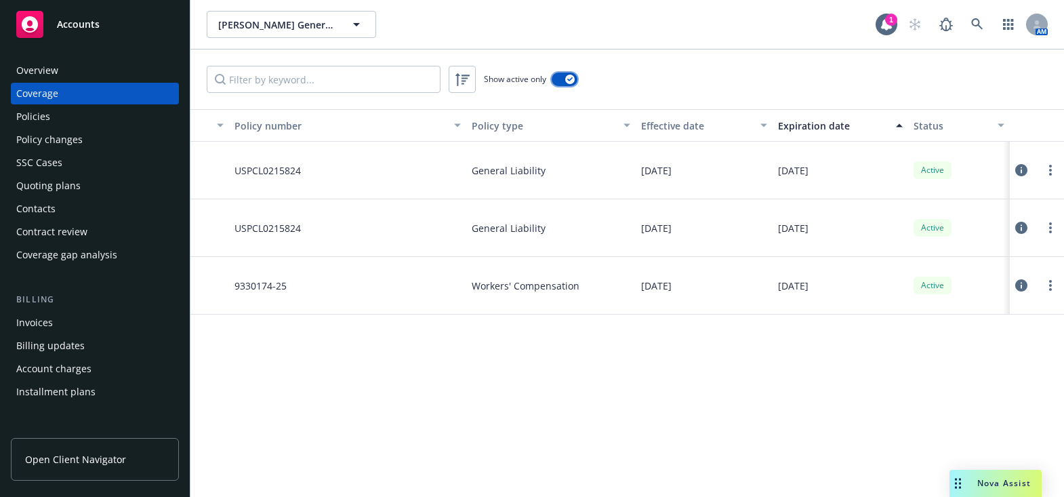
scroll to position [0, 198]
click at [825, 121] on div "Expiration date" at bounding box center [834, 126] width 110 height 14
click at [833, 122] on div "Expiration date" at bounding box center [834, 126] width 110 height 14
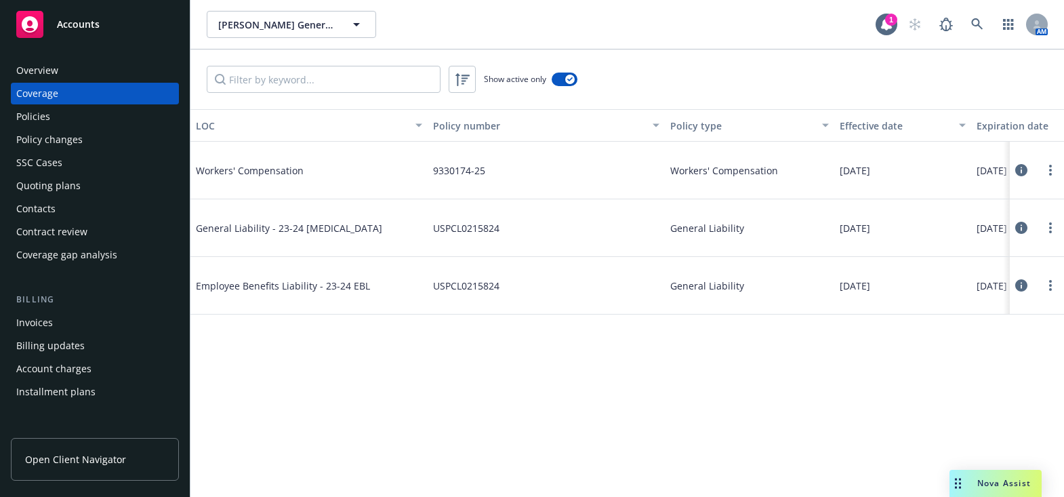
drag, startPoint x: 874, startPoint y: 188, endPoint x: 534, endPoint y: 128, distance: 345.5
click at [976, 21] on icon at bounding box center [978, 24] width 12 height 12
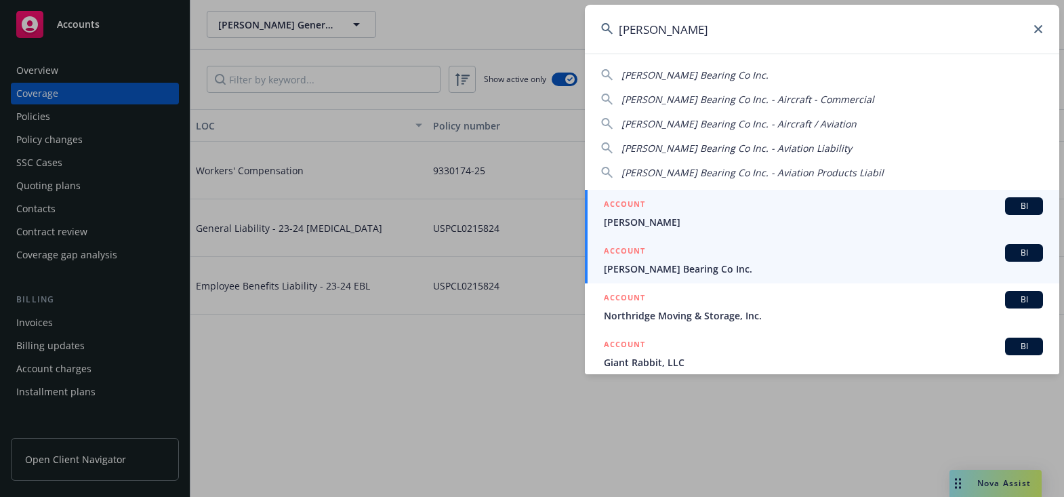
type input "[PERSON_NAME]"
click at [647, 266] on span "[PERSON_NAME] Bearing Co Inc." at bounding box center [823, 269] width 439 height 14
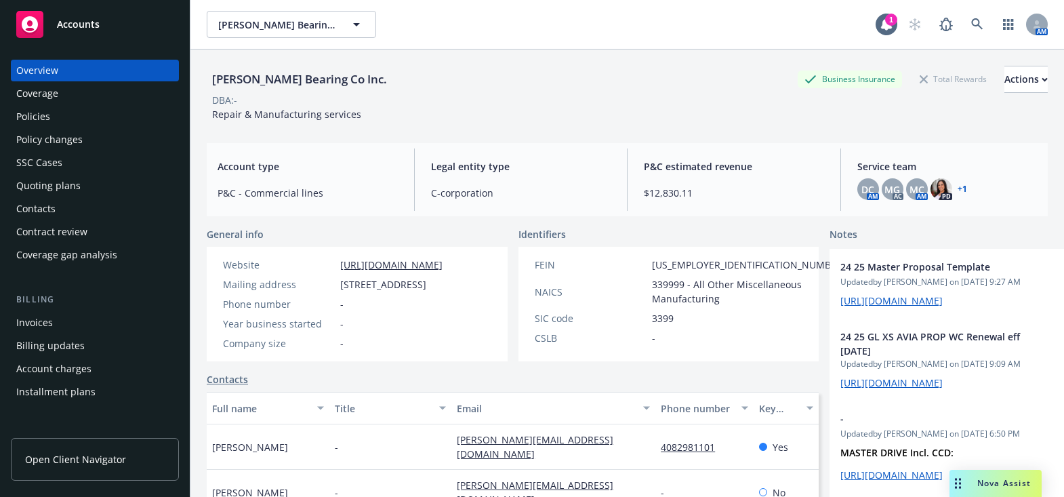
click at [88, 94] on div "Coverage" at bounding box center [94, 94] width 157 height 22
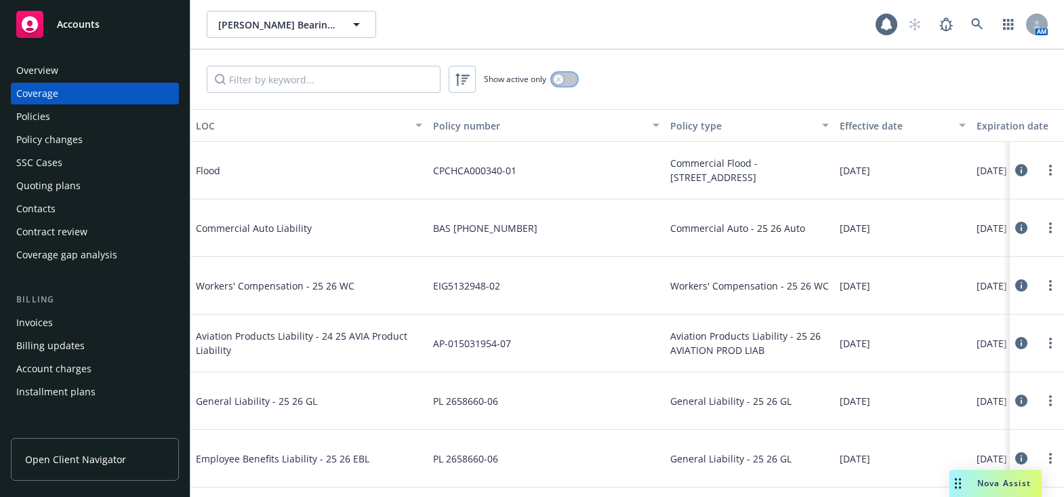
click at [565, 79] on button "button" at bounding box center [565, 80] width 26 height 14
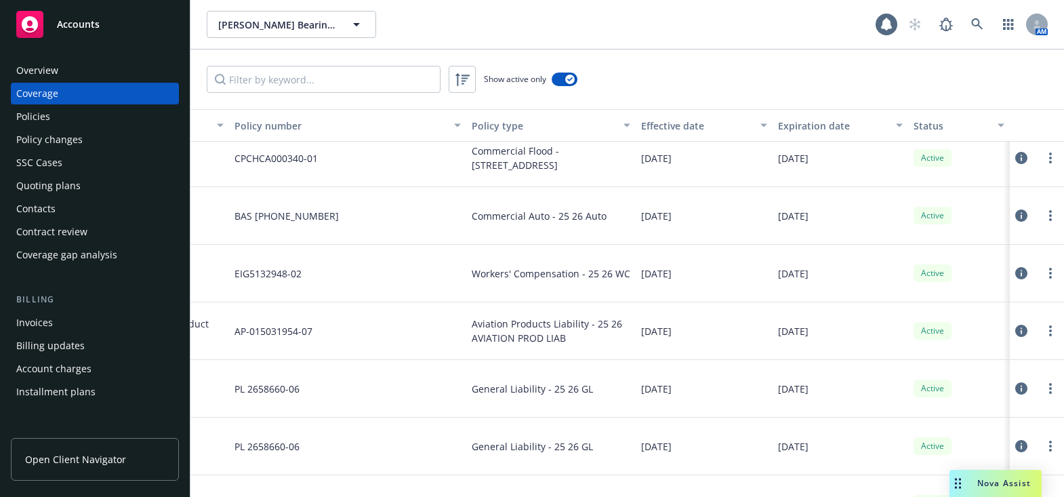
drag, startPoint x: 708, startPoint y: 155, endPoint x: 842, endPoint y: 163, distance: 133.8
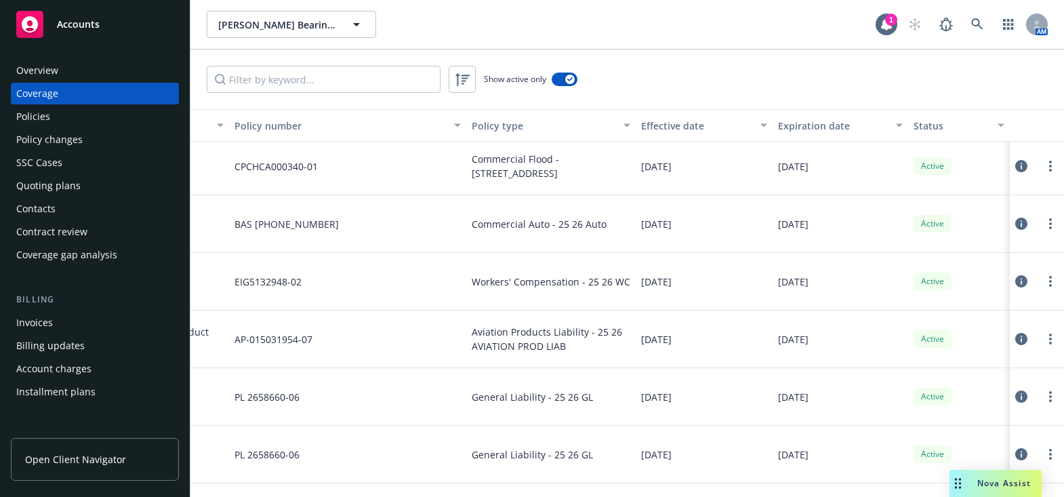
scroll to position [0, 207]
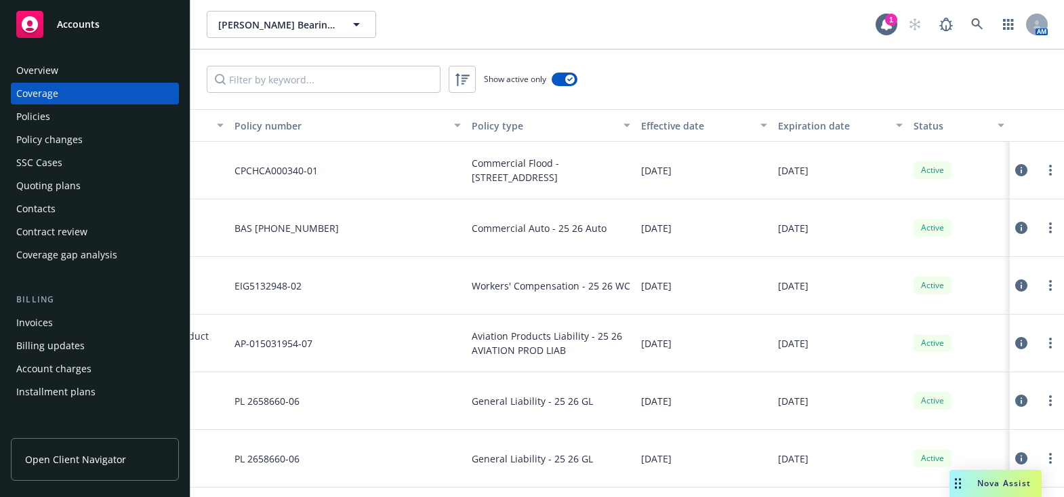
drag, startPoint x: 816, startPoint y: 123, endPoint x: 809, endPoint y: 127, distance: 8.8
click at [815, 122] on div "Expiration date" at bounding box center [833, 126] width 110 height 14
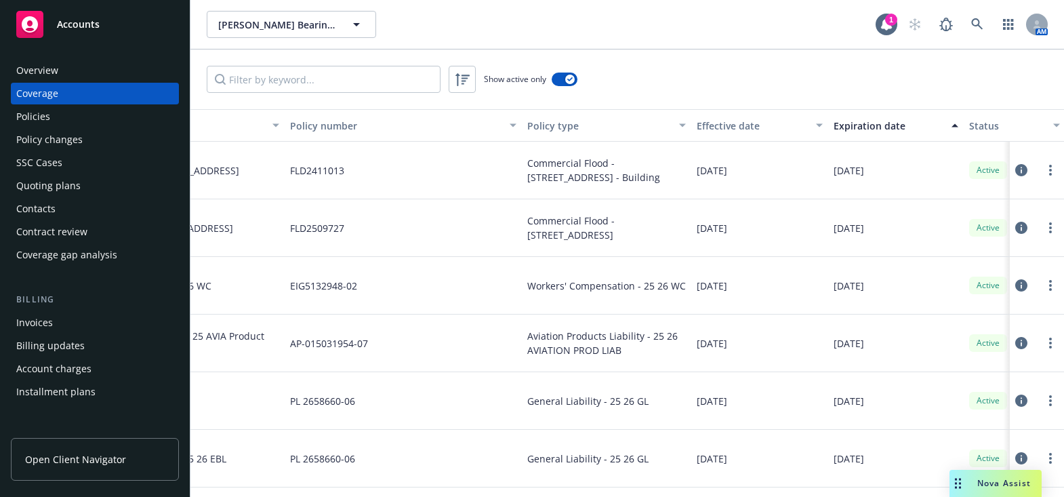
scroll to position [0, 0]
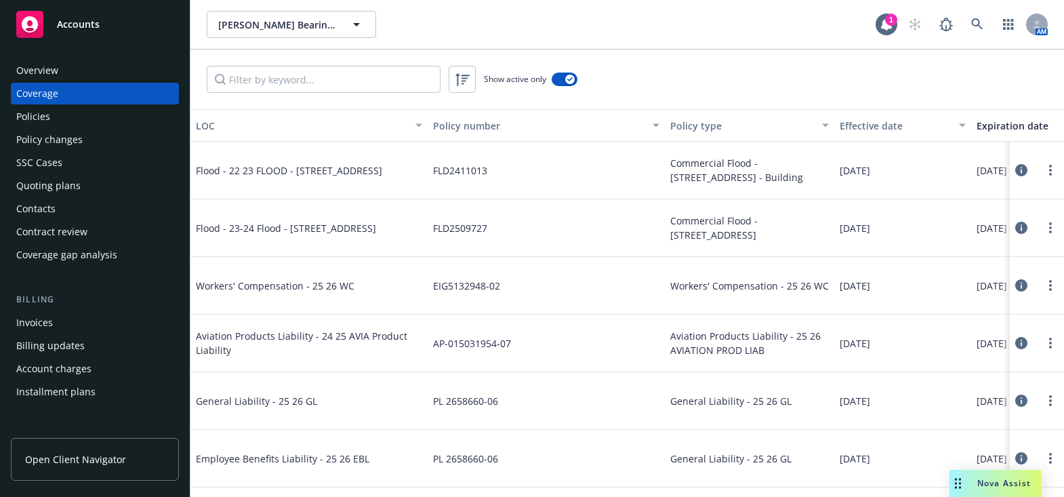
drag, startPoint x: 393, startPoint y: 198, endPoint x: 269, endPoint y: 183, distance: 125.0
click at [79, 71] on div "Overview" at bounding box center [94, 71] width 157 height 22
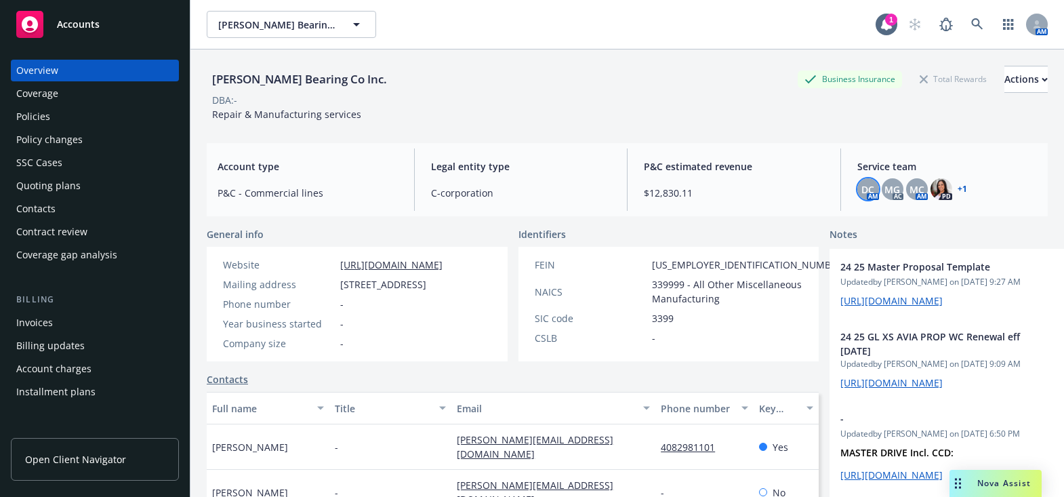
click at [862, 186] on span "DC" at bounding box center [868, 189] width 13 height 14
click at [936, 191] on img at bounding box center [942, 189] width 22 height 22
click at [972, 16] on link at bounding box center [977, 24] width 27 height 27
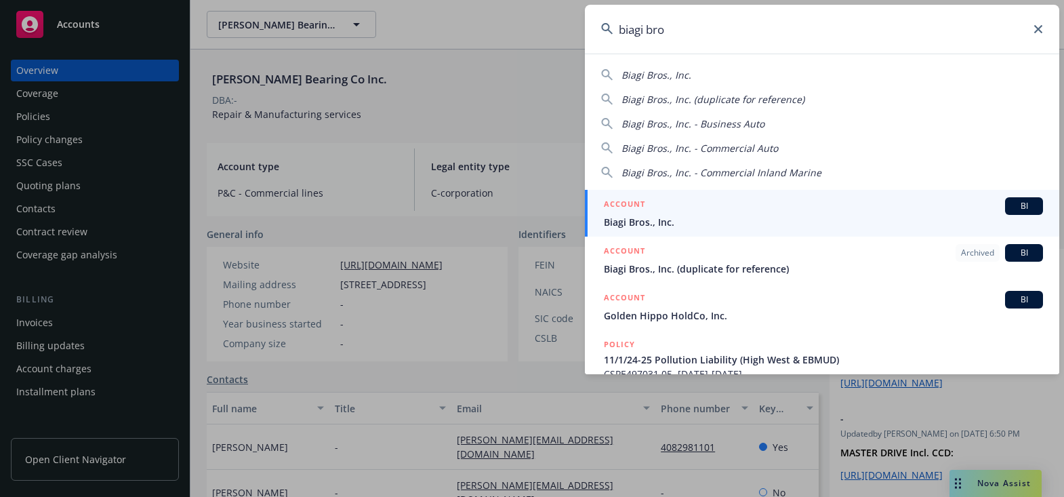
type input "biagi bro"
click at [635, 233] on link "ACCOUNT BI Biagi Bros., Inc." at bounding box center [822, 213] width 475 height 47
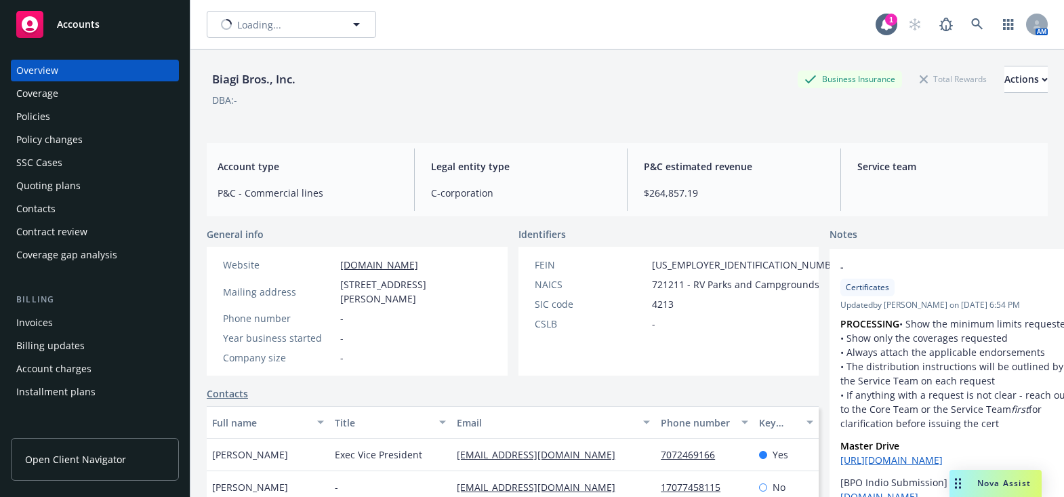
click at [60, 85] on div "Coverage" at bounding box center [94, 94] width 157 height 22
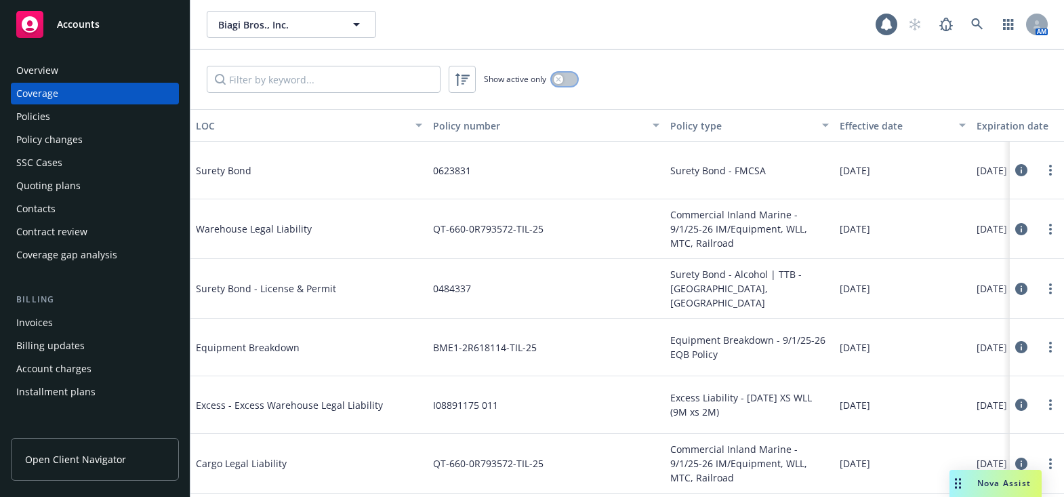
click at [552, 80] on button "button" at bounding box center [565, 80] width 26 height 14
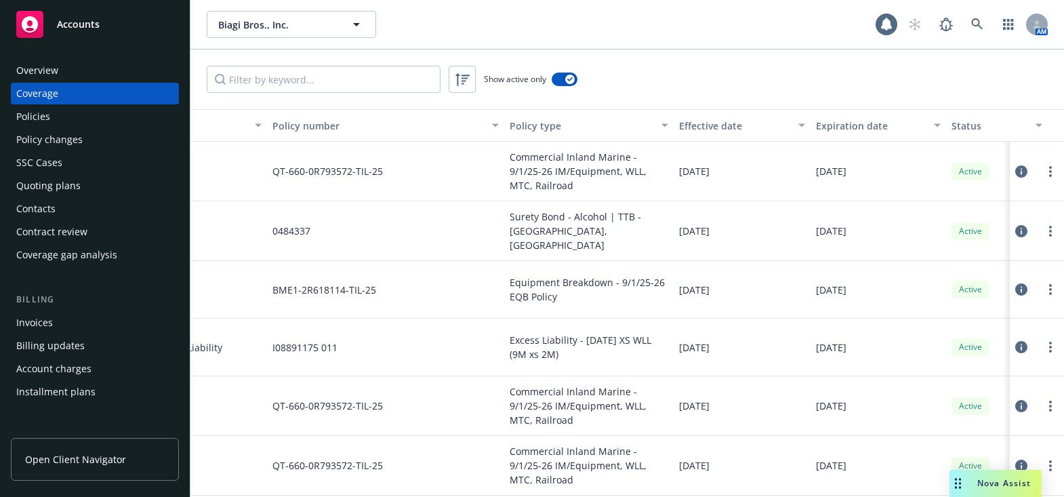
drag, startPoint x: 574, startPoint y: 185, endPoint x: 752, endPoint y: 183, distance: 177.6
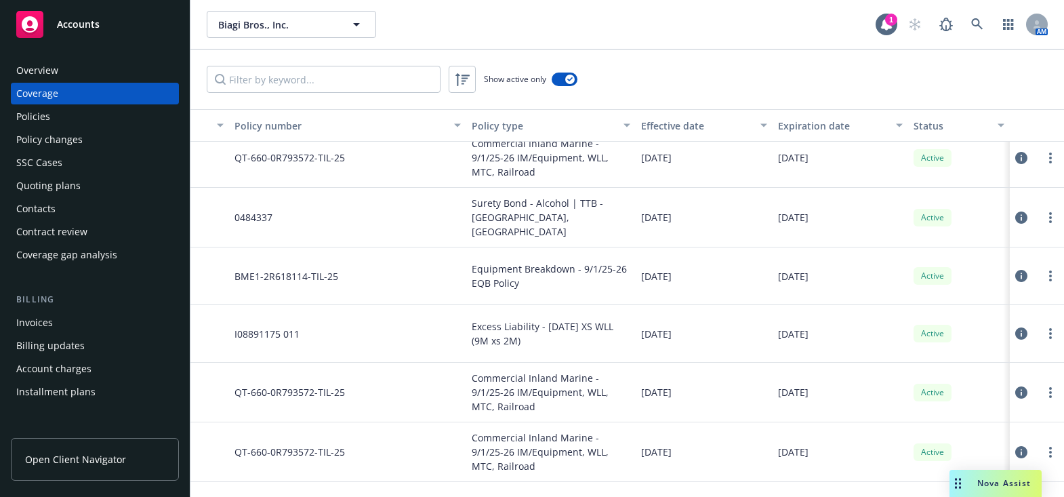
scroll to position [0, 207]
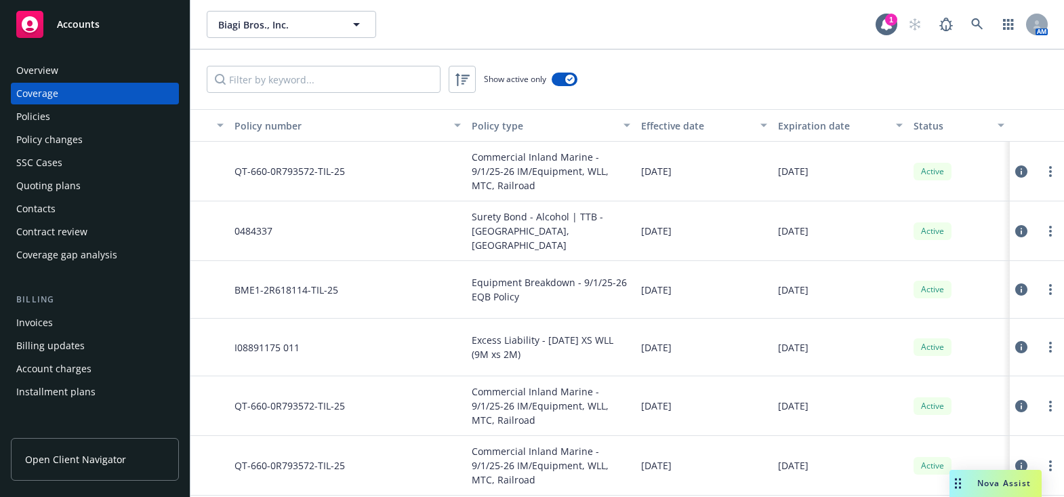
drag, startPoint x: 793, startPoint y: 144, endPoint x: 801, endPoint y: 130, distance: 16.4
click at [793, 144] on div "[DATE]" at bounding box center [841, 172] width 136 height 60
click at [802, 129] on div "Expiration date" at bounding box center [833, 126] width 110 height 14
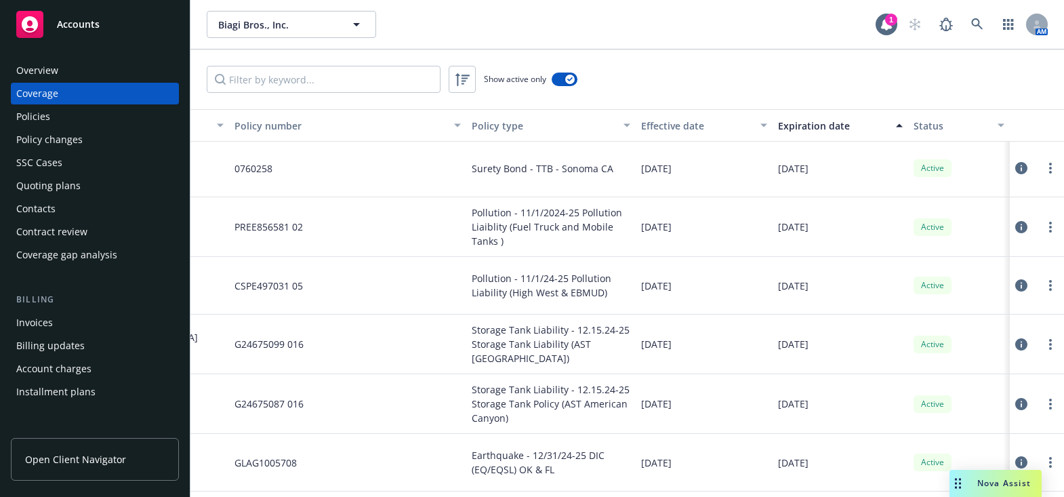
scroll to position [182, 50]
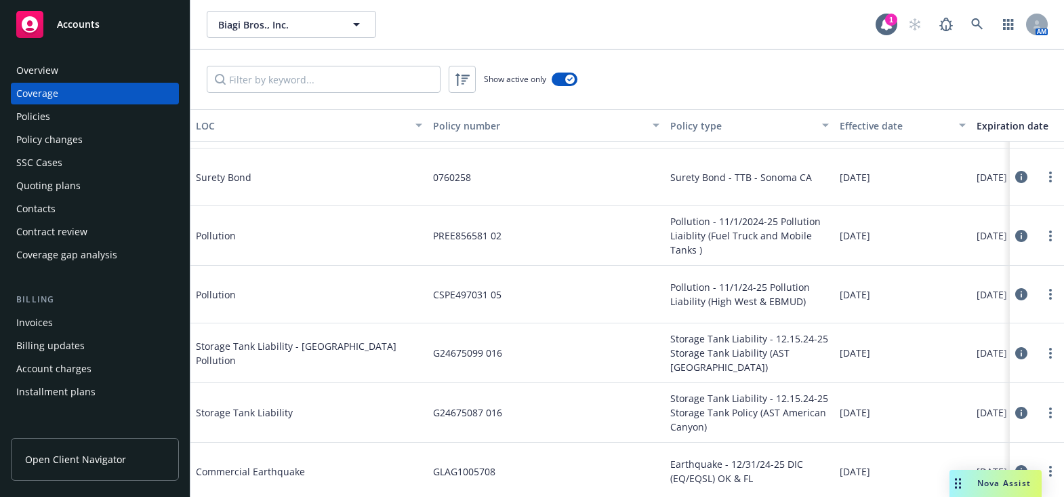
drag, startPoint x: 396, startPoint y: 185, endPoint x: 251, endPoint y: 160, distance: 147.2
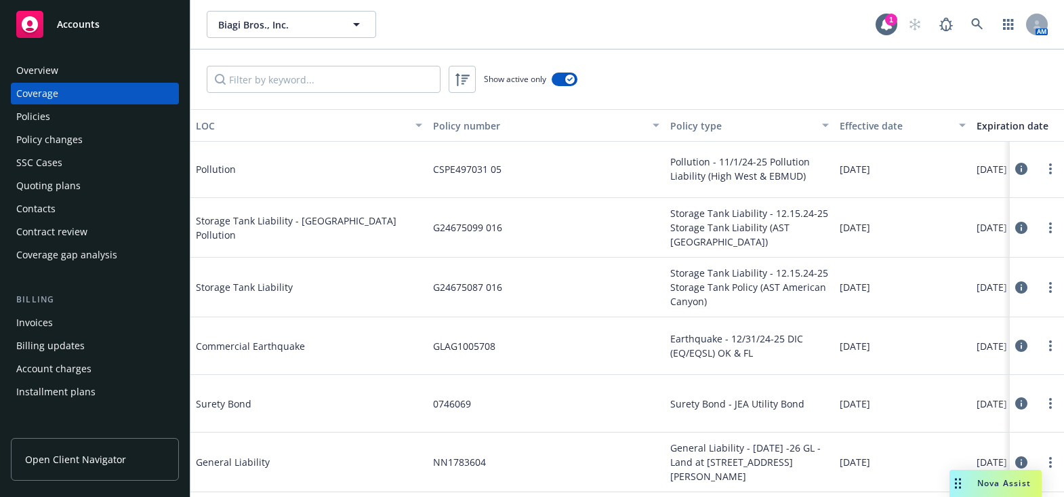
scroll to position [411, 0]
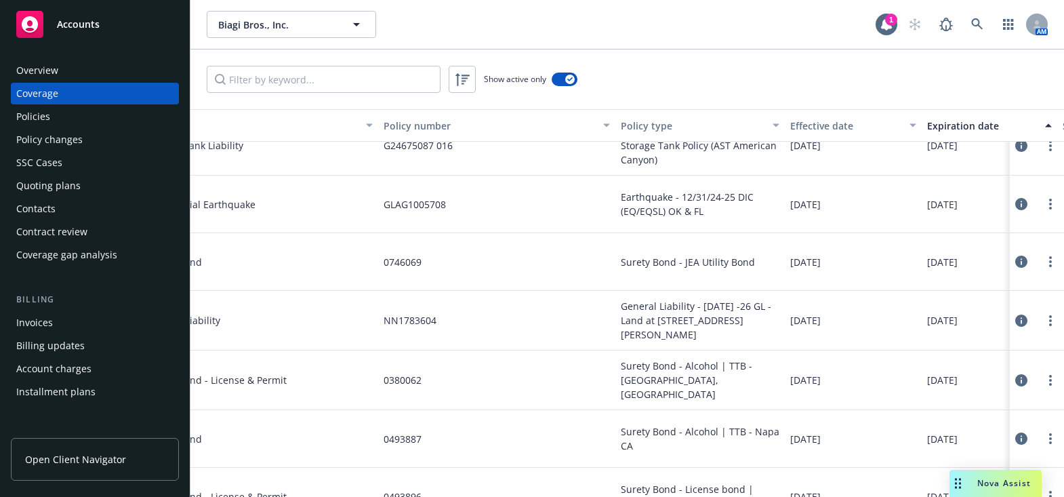
drag, startPoint x: 699, startPoint y: 256, endPoint x: 765, endPoint y: 260, distance: 66.5
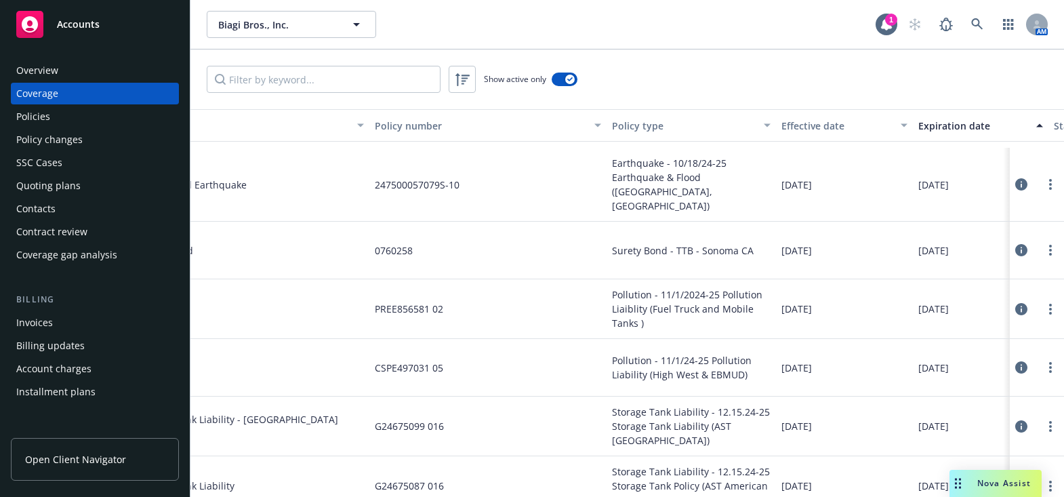
scroll to position [287, 58]
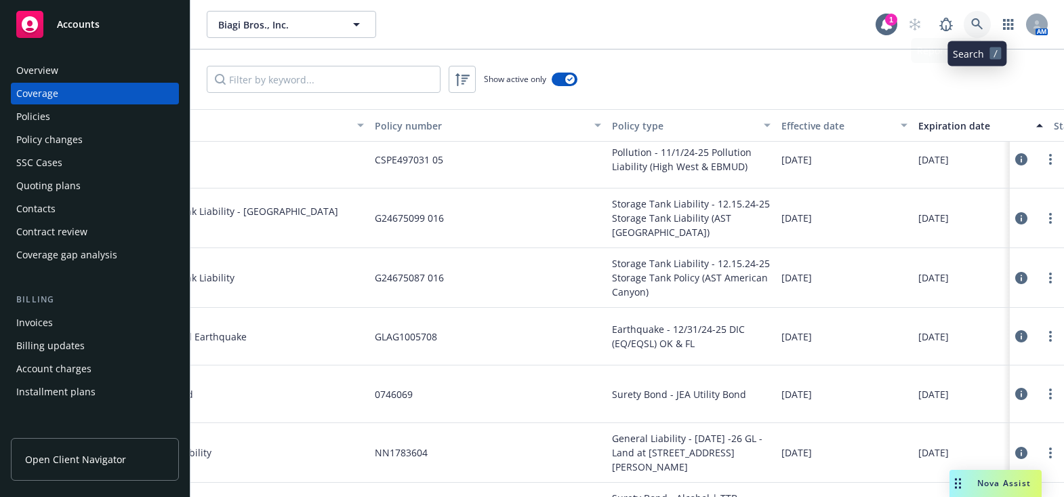
click at [976, 16] on link at bounding box center [977, 24] width 27 height 27
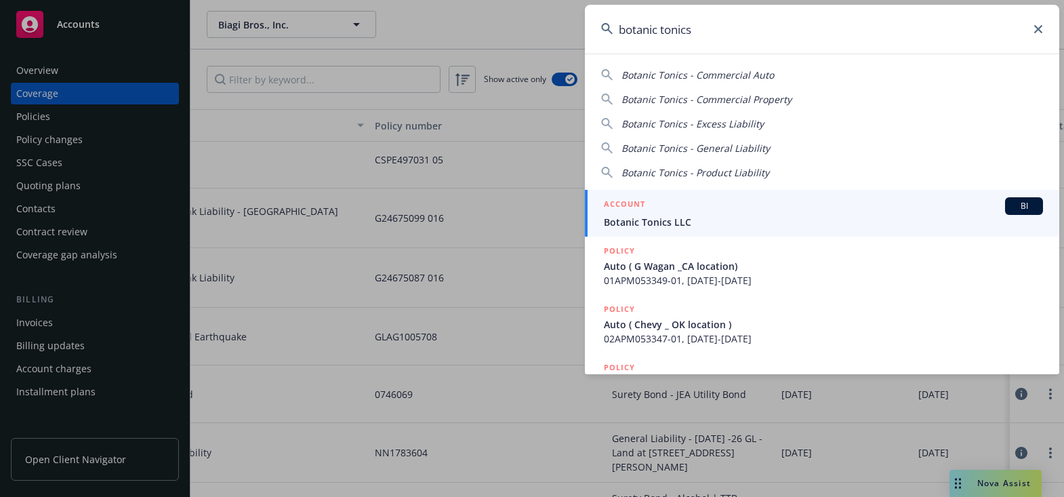
type input "botanic tonics"
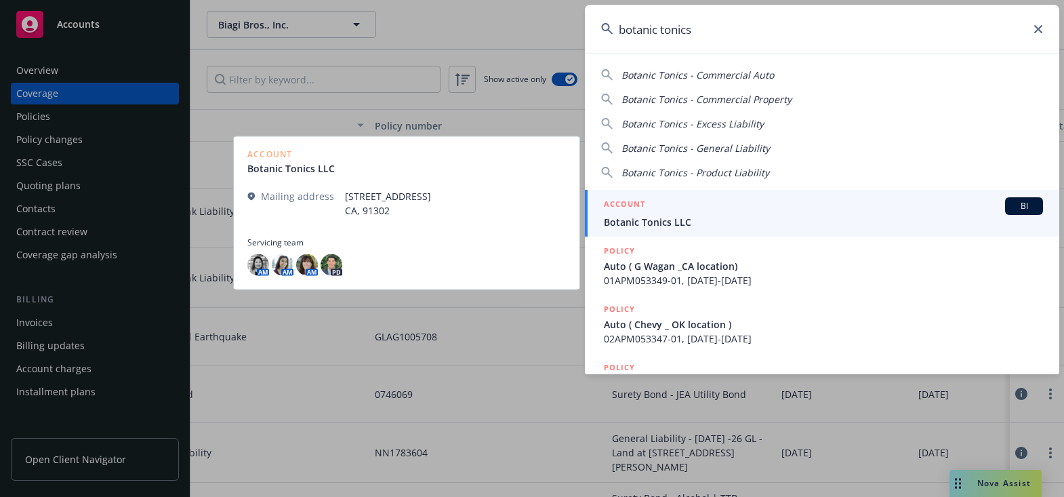
click at [656, 213] on div "ACCOUNT BI" at bounding box center [823, 206] width 439 height 18
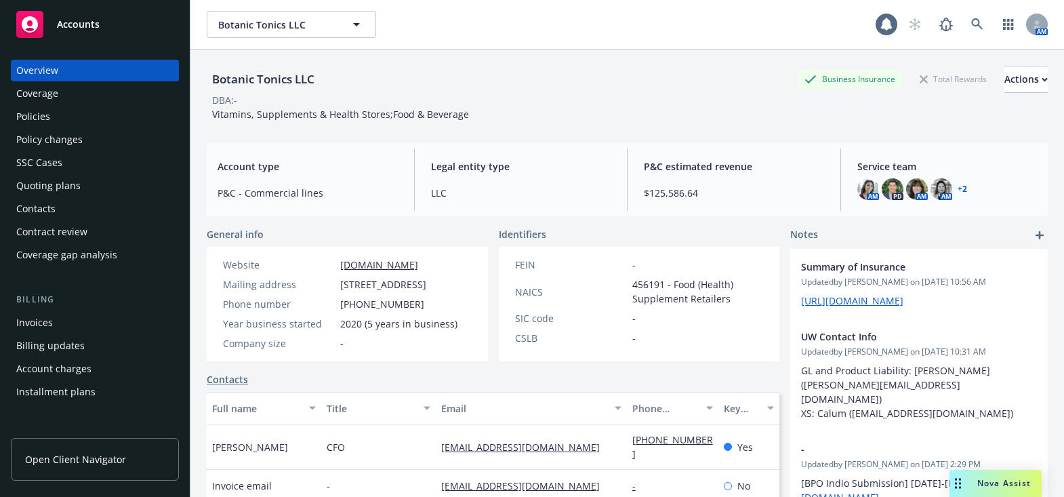
click at [115, 93] on div "Coverage" at bounding box center [94, 94] width 157 height 22
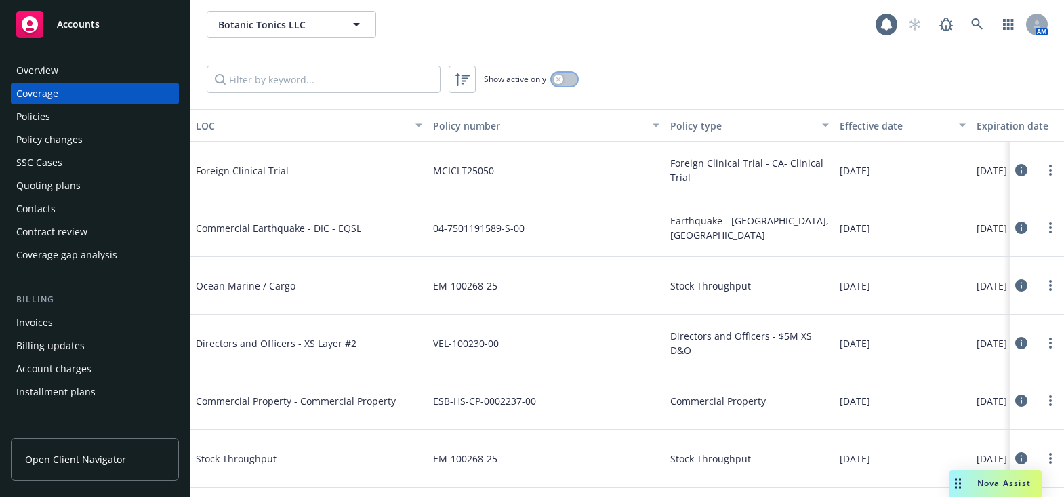
click at [564, 81] on button "button" at bounding box center [565, 80] width 26 height 14
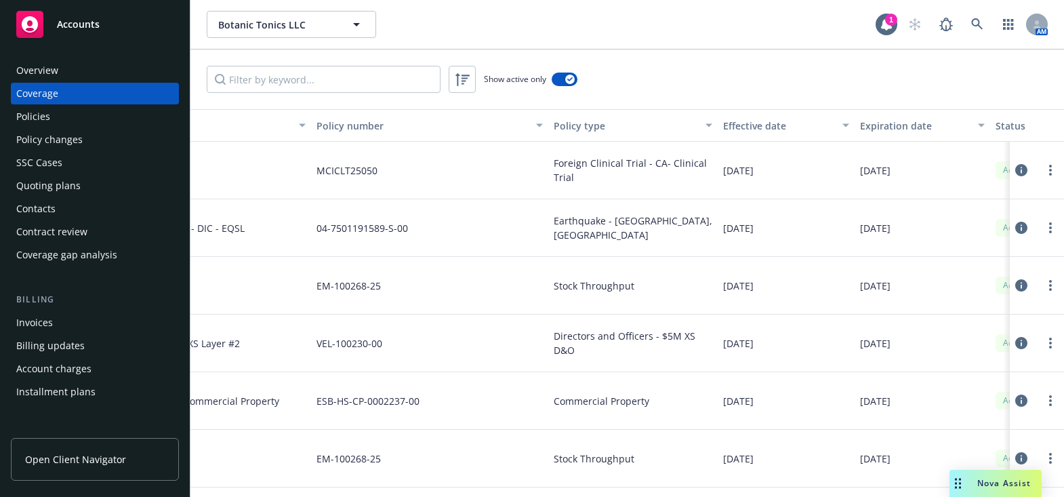
drag, startPoint x: 723, startPoint y: 197, endPoint x: 878, endPoint y: 180, distance: 156.2
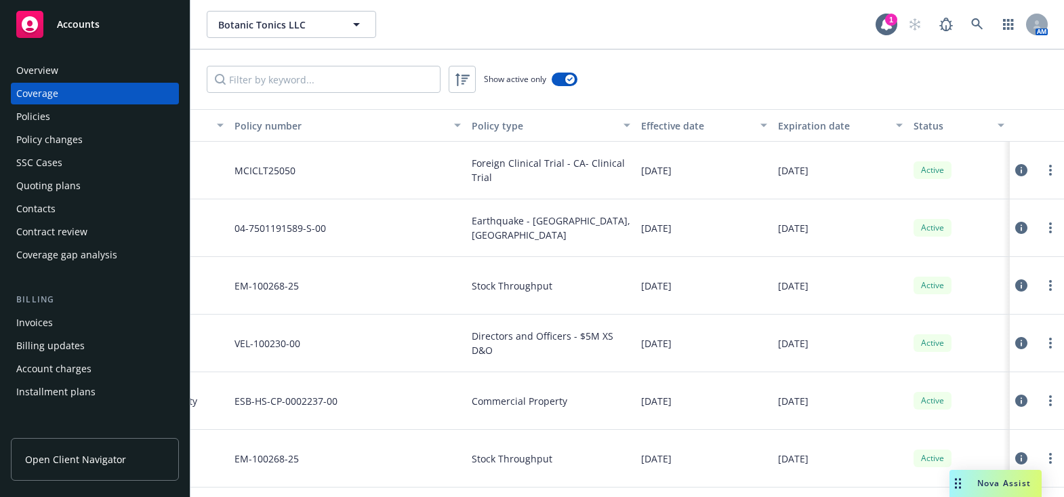
click at [805, 133] on button "Expiration date" at bounding box center [841, 125] width 136 height 33
drag, startPoint x: 810, startPoint y: 129, endPoint x: 791, endPoint y: 137, distance: 21.3
click at [811, 129] on div "Expiration date" at bounding box center [833, 126] width 110 height 14
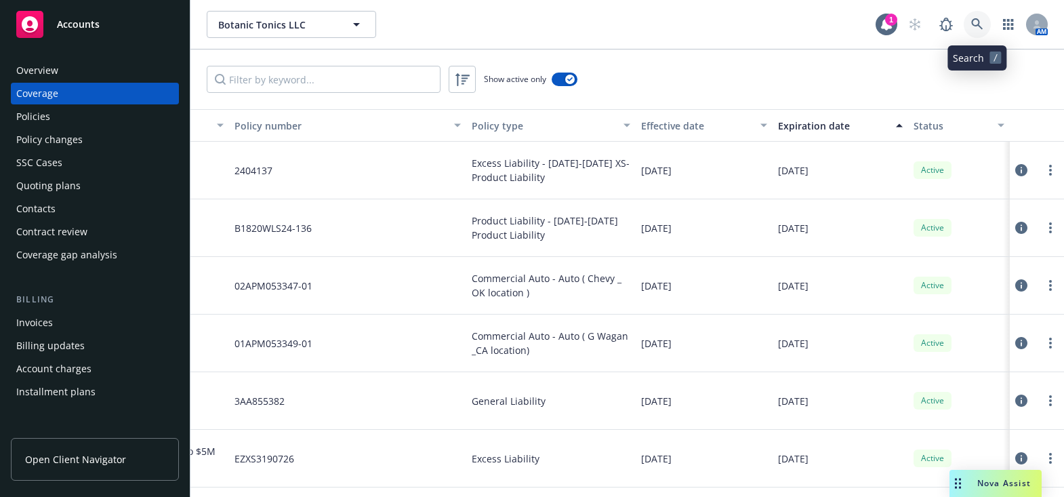
click at [971, 34] on link at bounding box center [977, 24] width 27 height 27
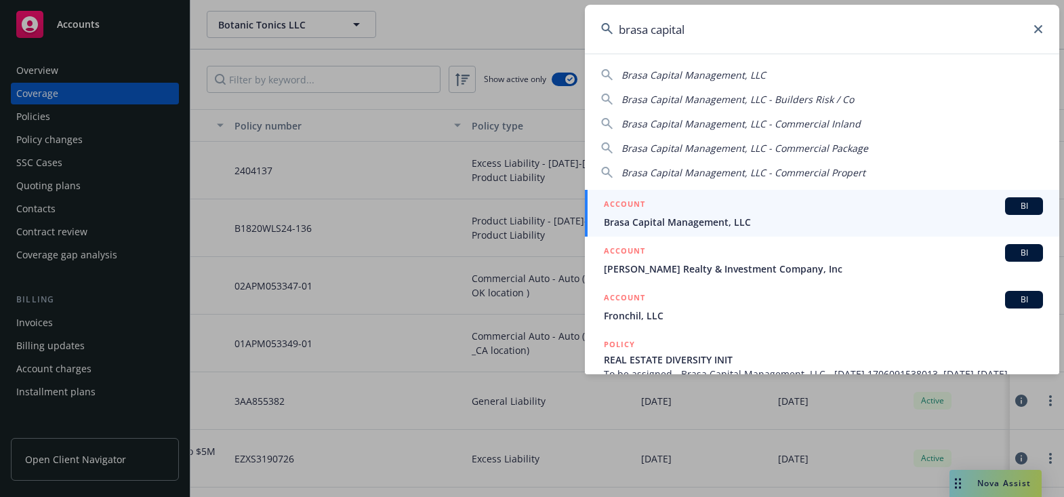
type input "brasa capital"
click at [659, 218] on span "Brasa Capital Management, LLC" at bounding box center [823, 222] width 439 height 14
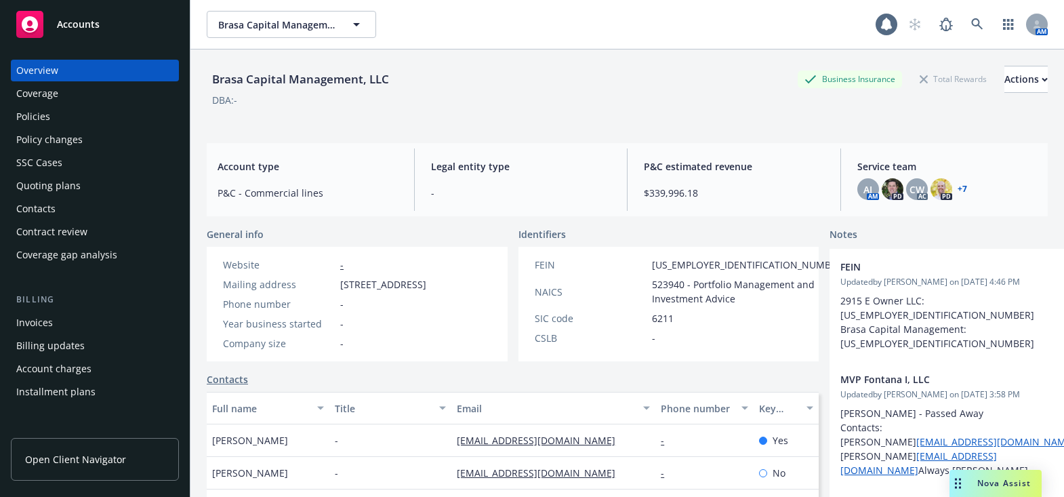
click at [144, 92] on div "Coverage" at bounding box center [94, 94] width 157 height 22
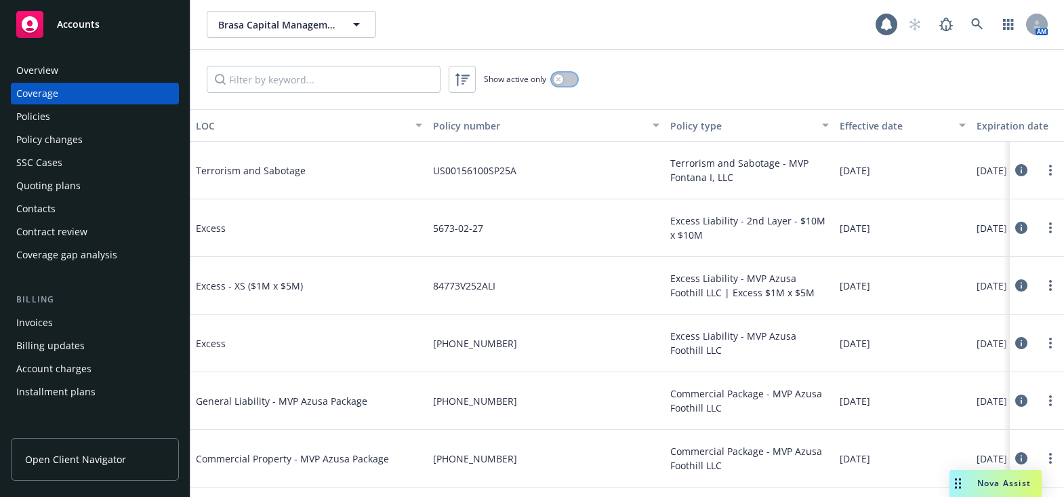
click at [559, 78] on icon "button" at bounding box center [558, 79] width 5 height 5
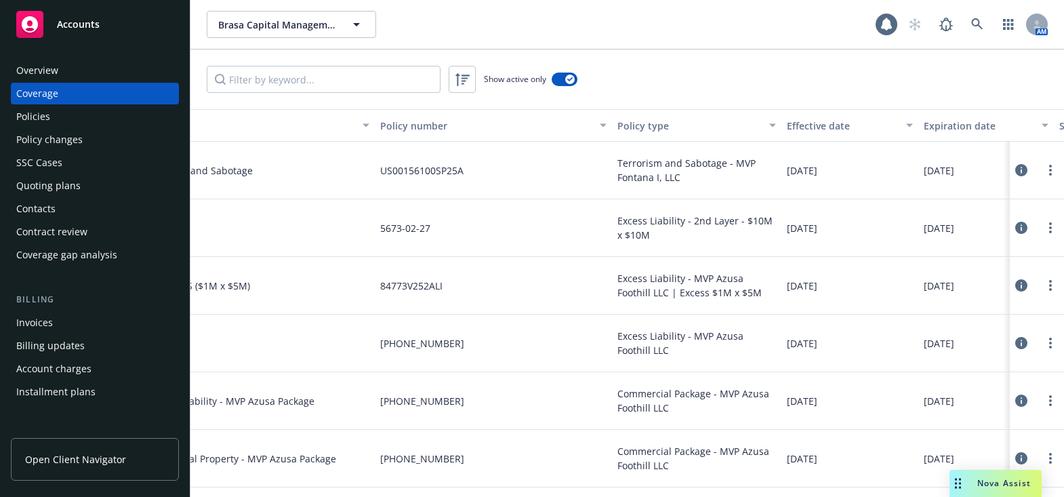
drag, startPoint x: 901, startPoint y: 180, endPoint x: 969, endPoint y: 166, distance: 69.3
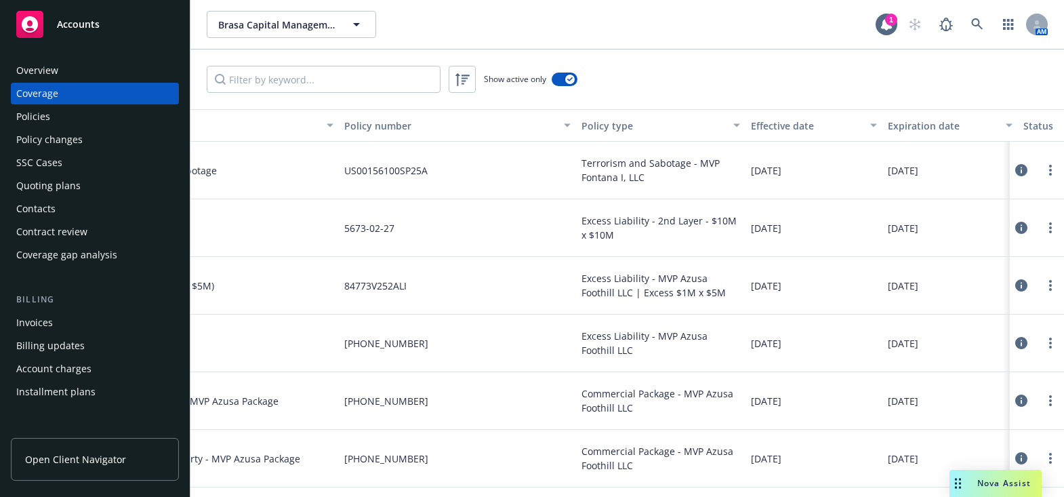
click at [931, 129] on div "Expiration date" at bounding box center [943, 126] width 110 height 14
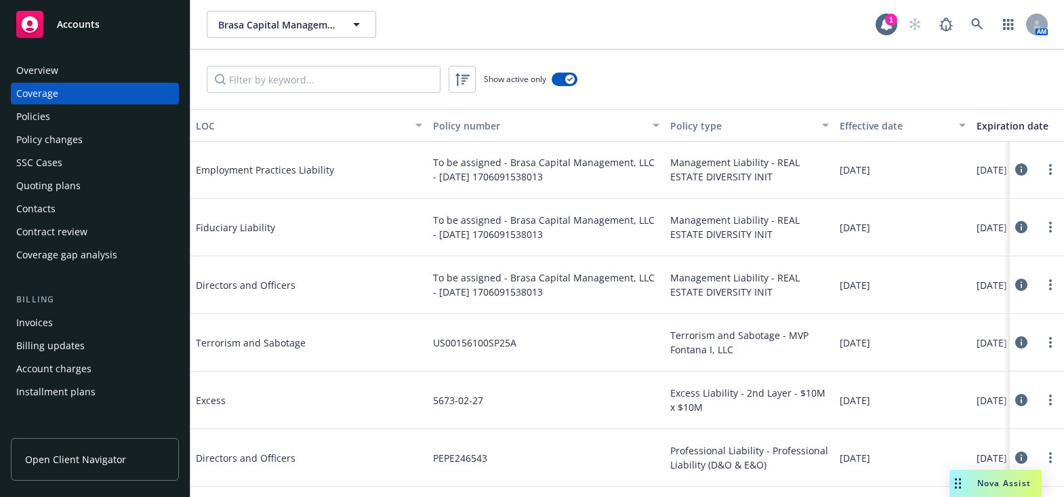
scroll to position [545, 0]
click at [970, 27] on link at bounding box center [977, 24] width 27 height 27
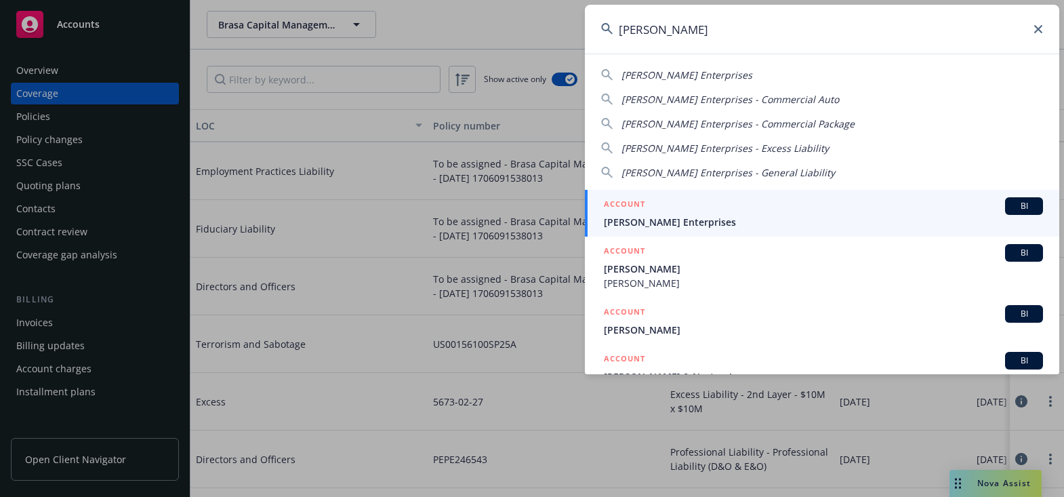
type input "[PERSON_NAME]"
click at [666, 213] on div "ACCOUNT BI" at bounding box center [823, 206] width 439 height 18
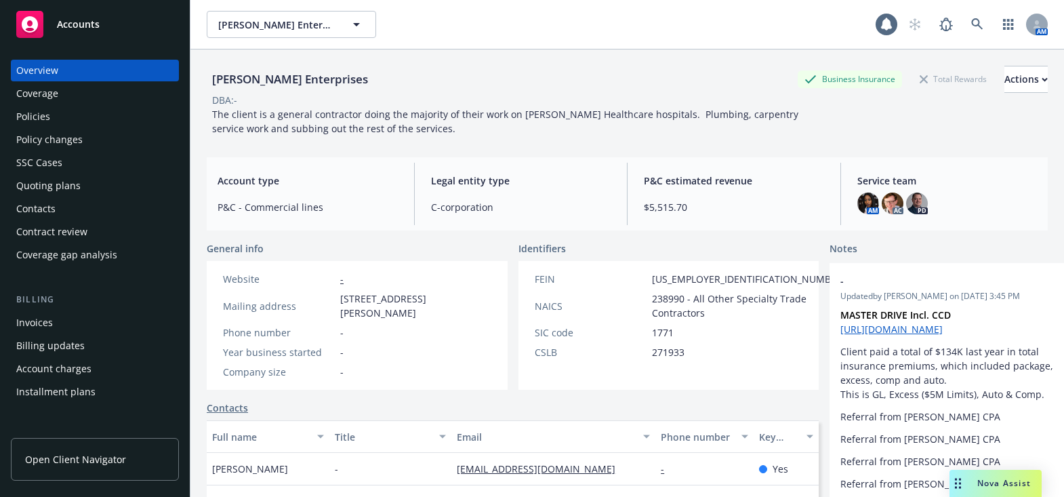
click at [59, 103] on div "Coverage" at bounding box center [94, 94] width 157 height 22
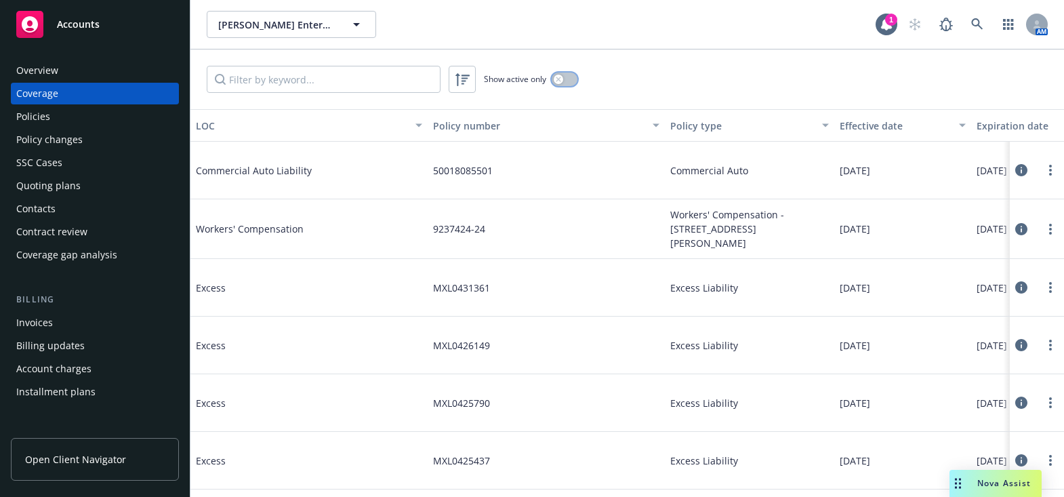
click at [553, 82] on button "button" at bounding box center [565, 80] width 26 height 14
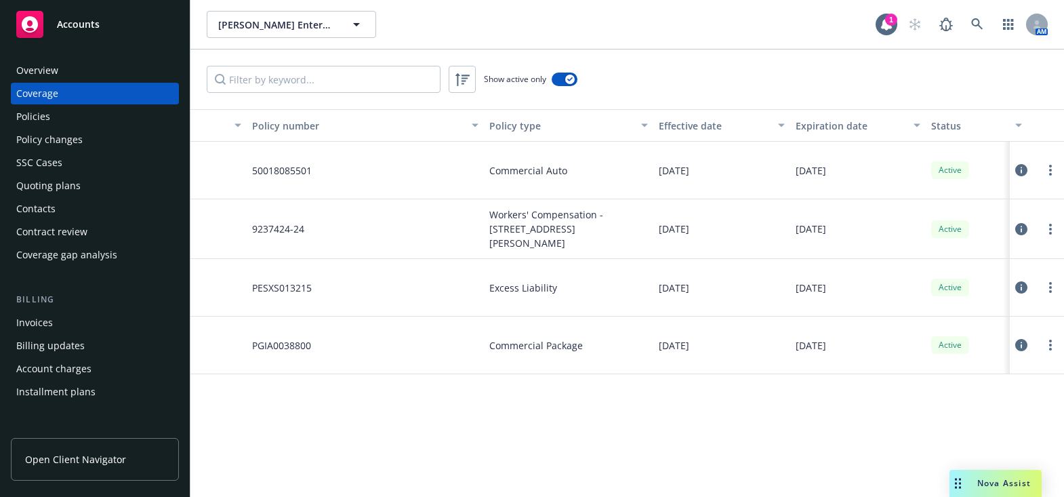
drag, startPoint x: 589, startPoint y: 121, endPoint x: 739, endPoint y: 110, distance: 150.2
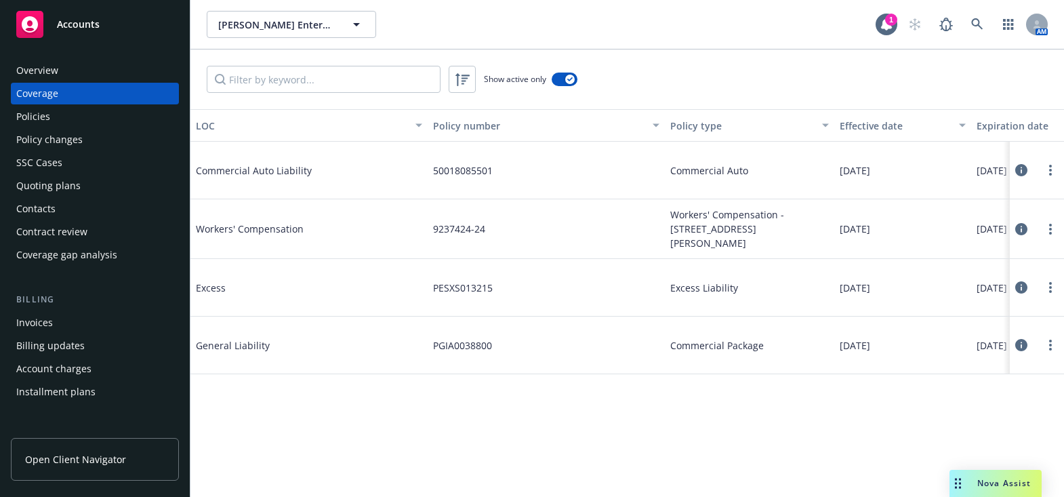
drag, startPoint x: 695, startPoint y: 184, endPoint x: 365, endPoint y: 165, distance: 330.0
click at [975, 20] on icon at bounding box center [978, 24] width 12 height 12
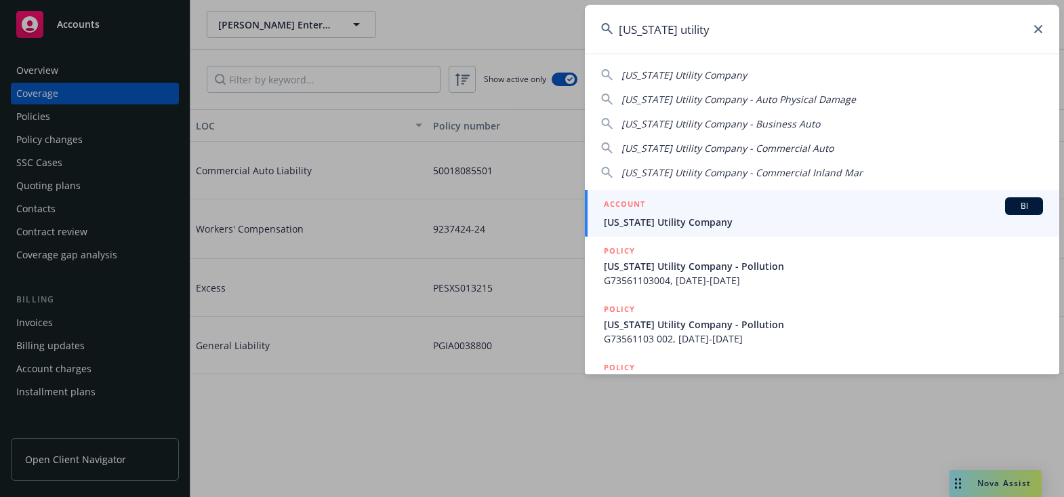
type input "[US_STATE] utility"
click at [634, 221] on span "[US_STATE] Utility Company" at bounding box center [823, 222] width 439 height 14
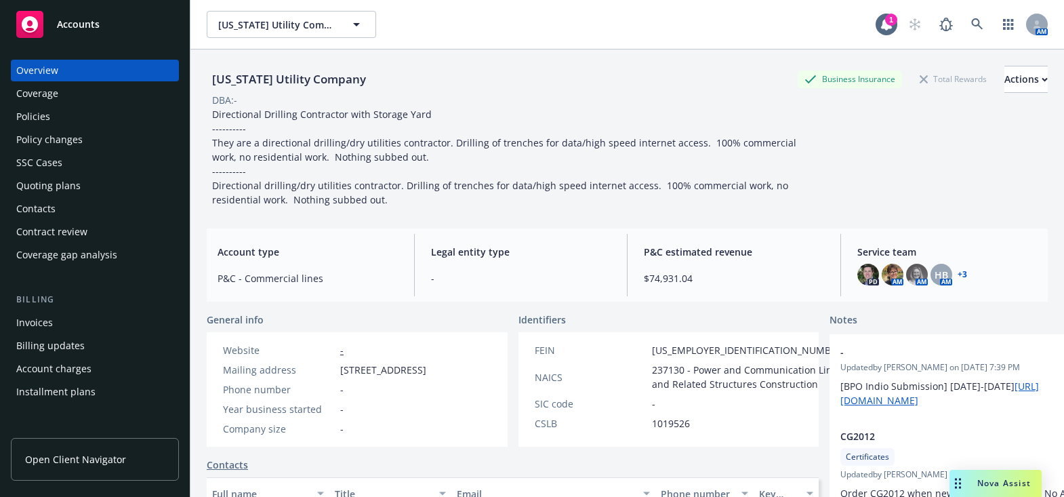
click at [102, 92] on div "Coverage" at bounding box center [94, 94] width 157 height 22
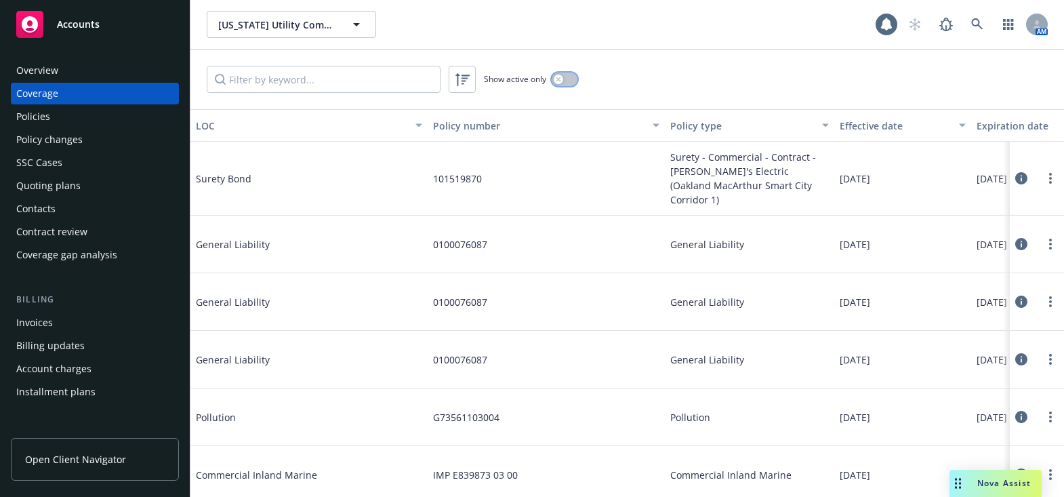
click at [556, 78] on icon "button" at bounding box center [558, 79] width 5 height 5
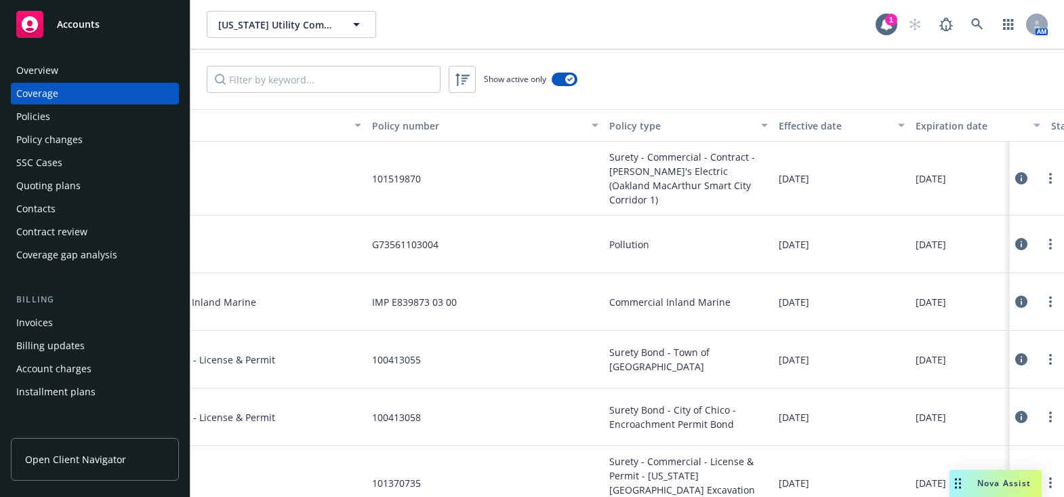
drag, startPoint x: 818, startPoint y: 195, endPoint x: 920, endPoint y: 187, distance: 102.0
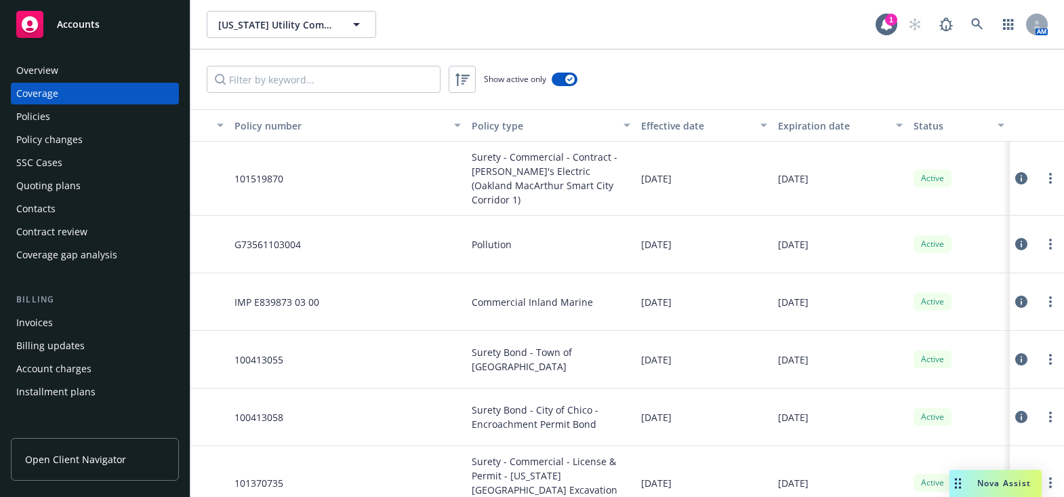
click at [805, 130] on div "Expiration date" at bounding box center [833, 126] width 110 height 14
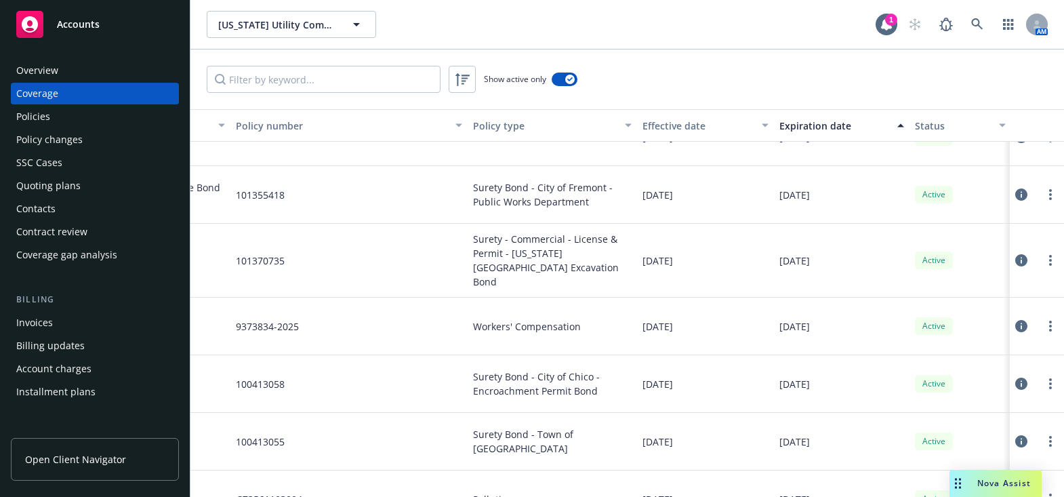
scroll to position [308, 0]
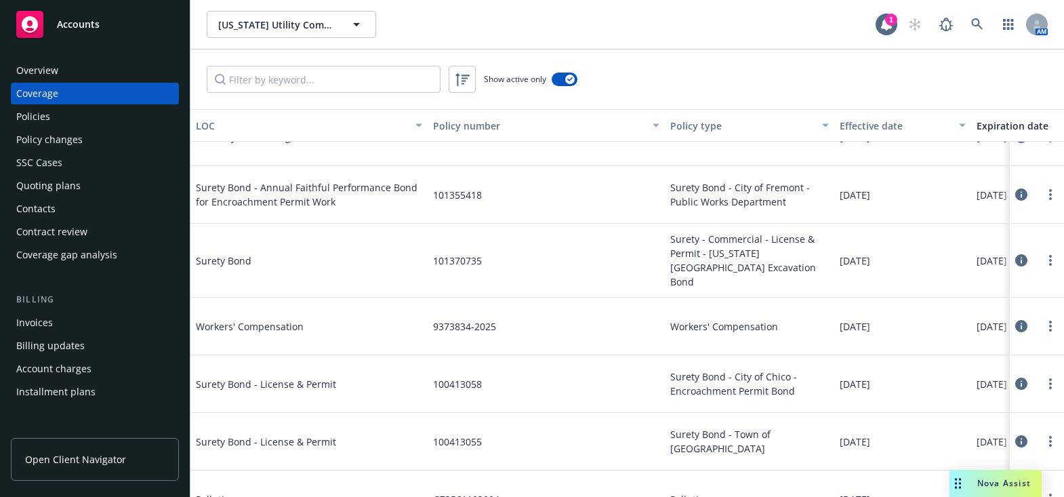
drag, startPoint x: 742, startPoint y: 301, endPoint x: 621, endPoint y: 306, distance: 120.8
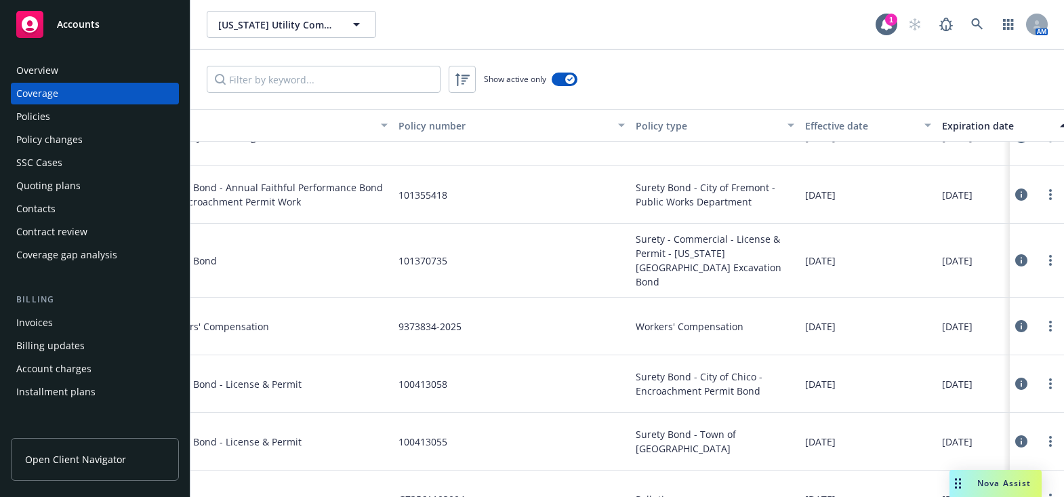
drag, startPoint x: 638, startPoint y: 311, endPoint x: 717, endPoint y: 315, distance: 79.4
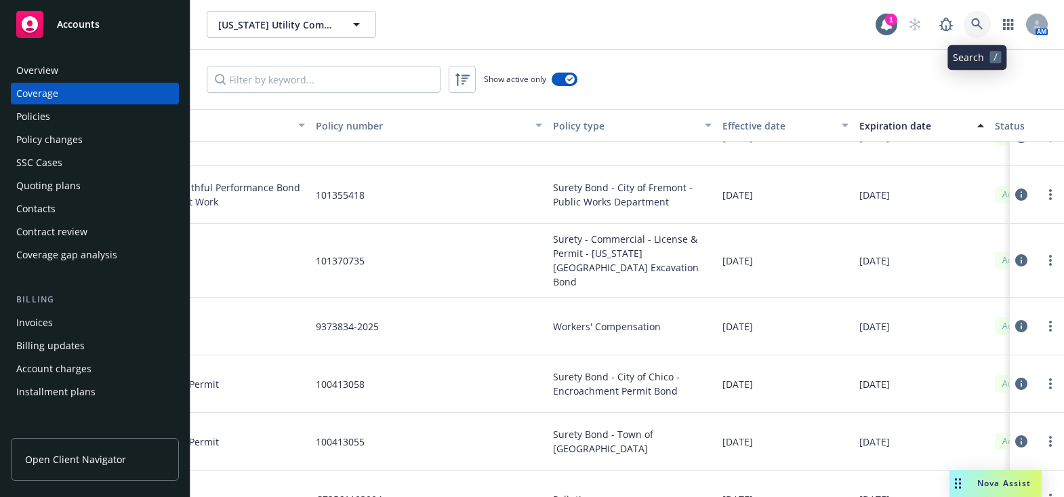
click at [988, 26] on link at bounding box center [977, 24] width 27 height 27
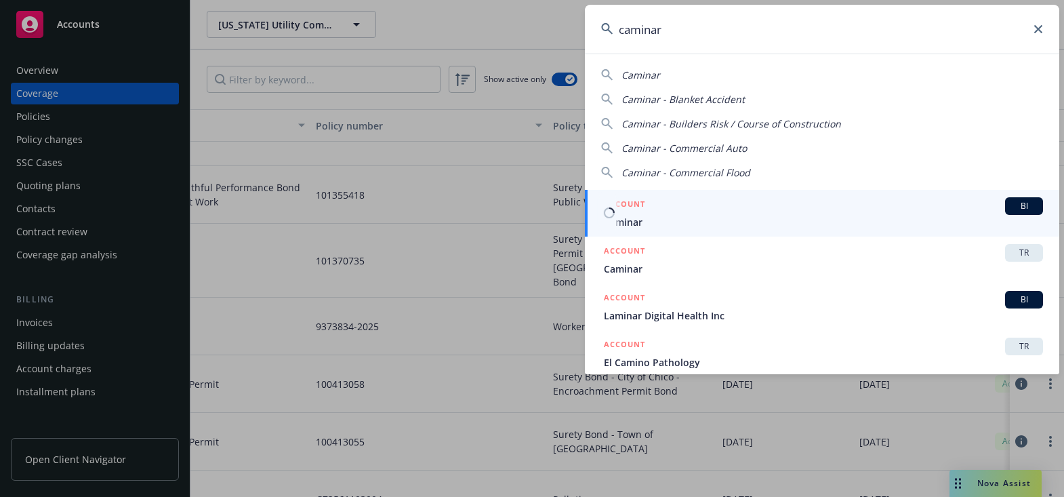
type input "caminar"
drag, startPoint x: 631, startPoint y: 216, endPoint x: 624, endPoint y: 216, distance: 7.5
click at [631, 216] on span "Caminar" at bounding box center [823, 222] width 439 height 14
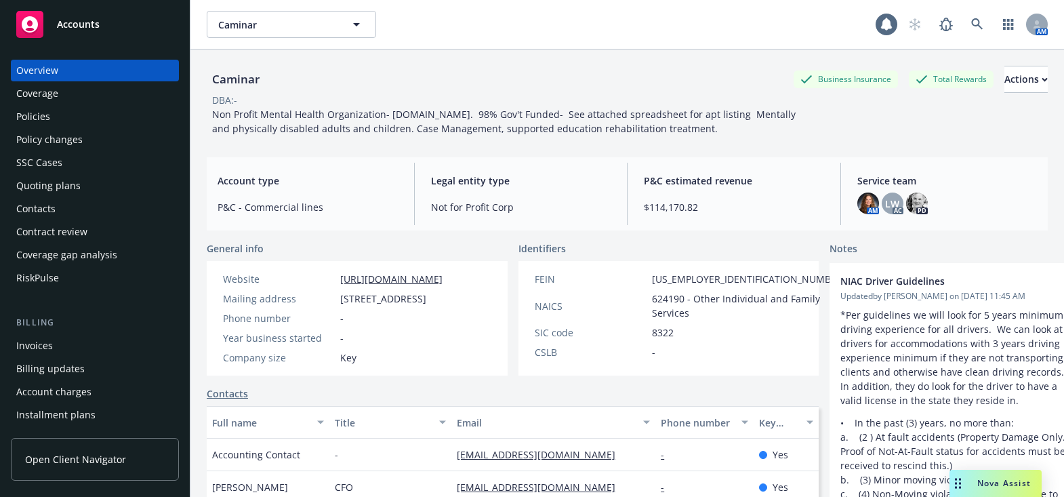
click at [105, 89] on div "Coverage" at bounding box center [94, 94] width 157 height 22
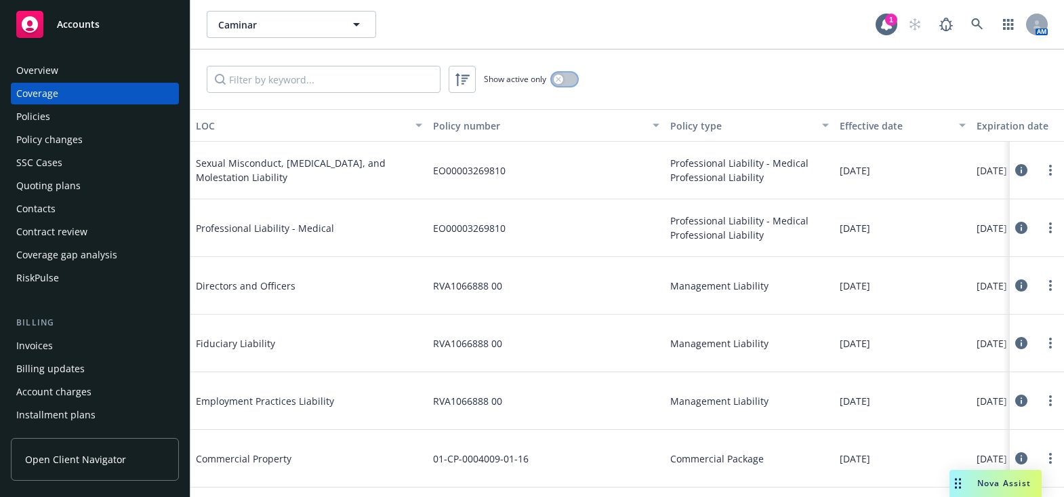
click at [559, 81] on icon "button" at bounding box center [558, 79] width 5 height 5
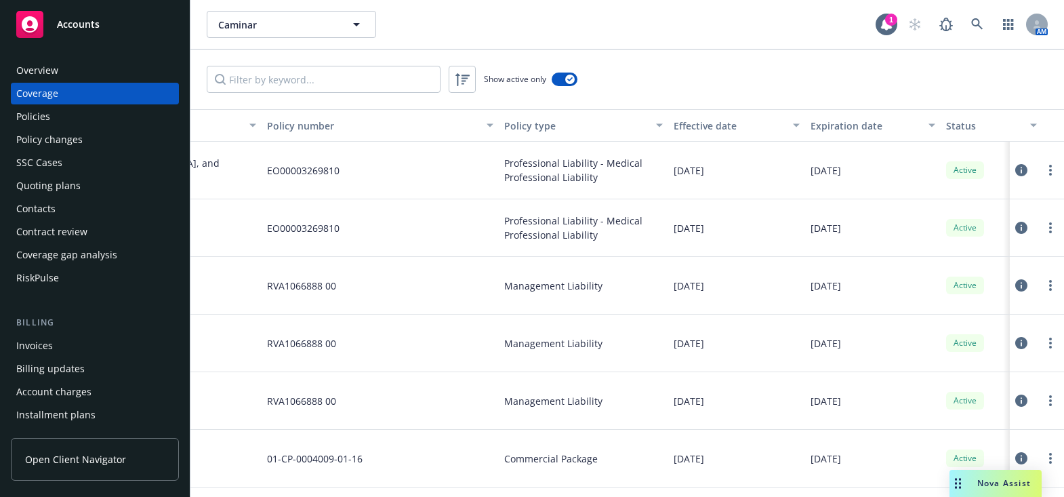
drag, startPoint x: 738, startPoint y: 165, endPoint x: 763, endPoint y: 161, distance: 24.6
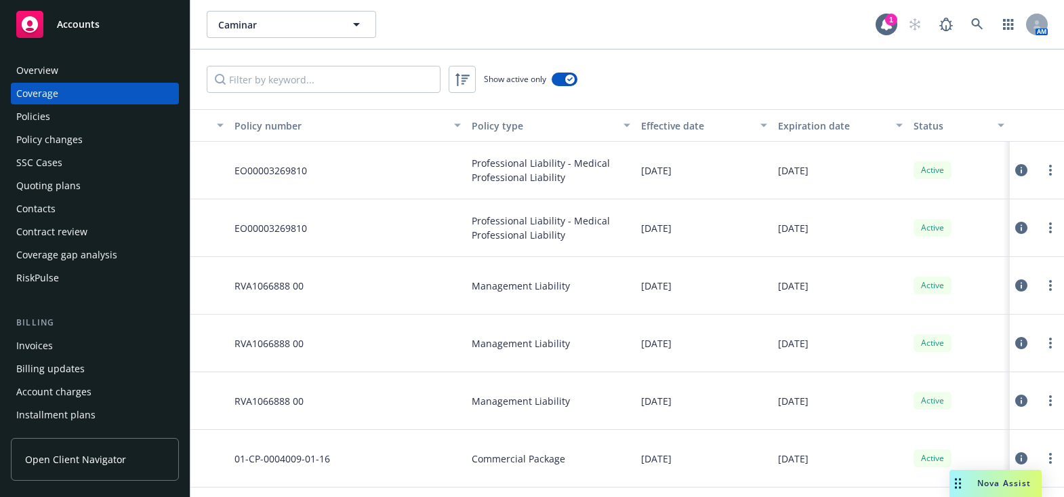
click at [808, 129] on div "Expiration date" at bounding box center [833, 126] width 110 height 14
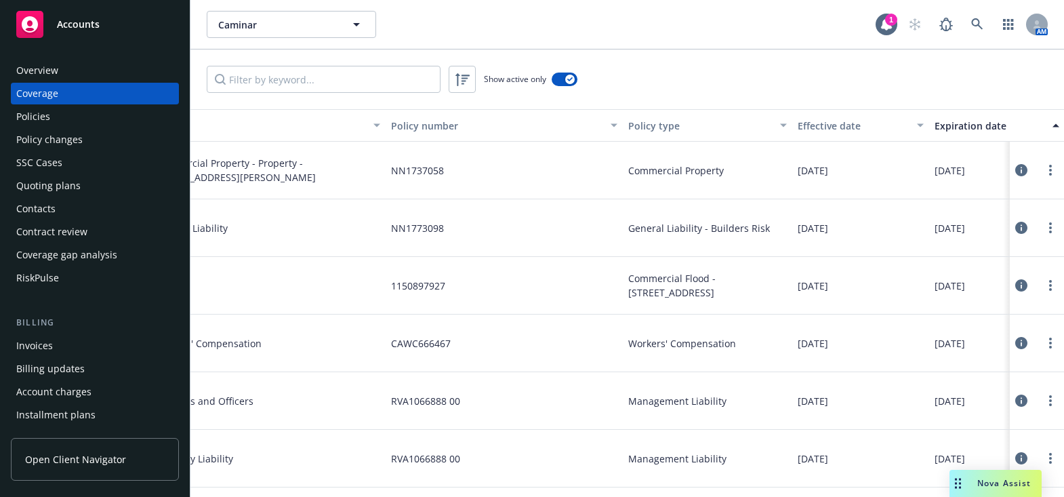
scroll to position [0, 0]
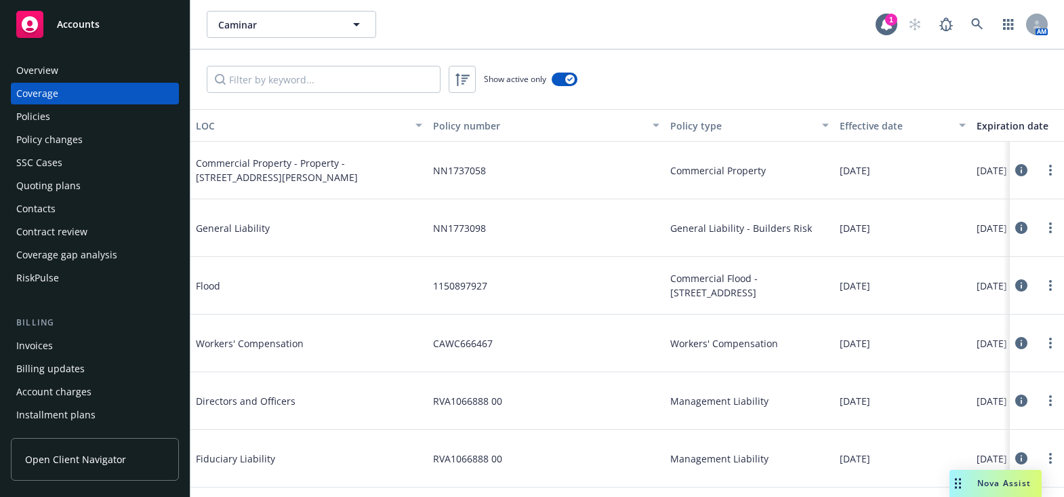
drag, startPoint x: 753, startPoint y: 205, endPoint x: 697, endPoint y: 195, distance: 56.5
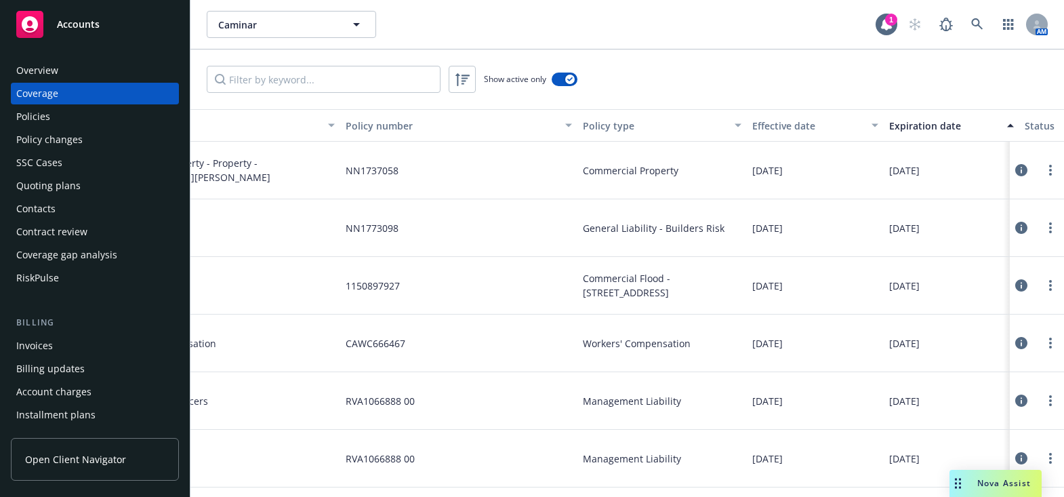
drag, startPoint x: 666, startPoint y: 195, endPoint x: 738, endPoint y: 190, distance: 72.0
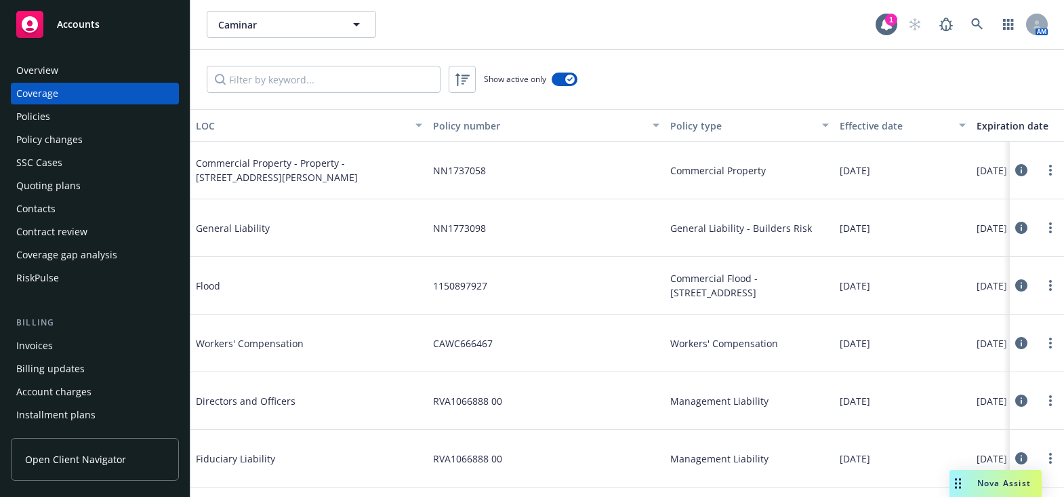
drag, startPoint x: 709, startPoint y: 206, endPoint x: 468, endPoint y: 169, distance: 244.2
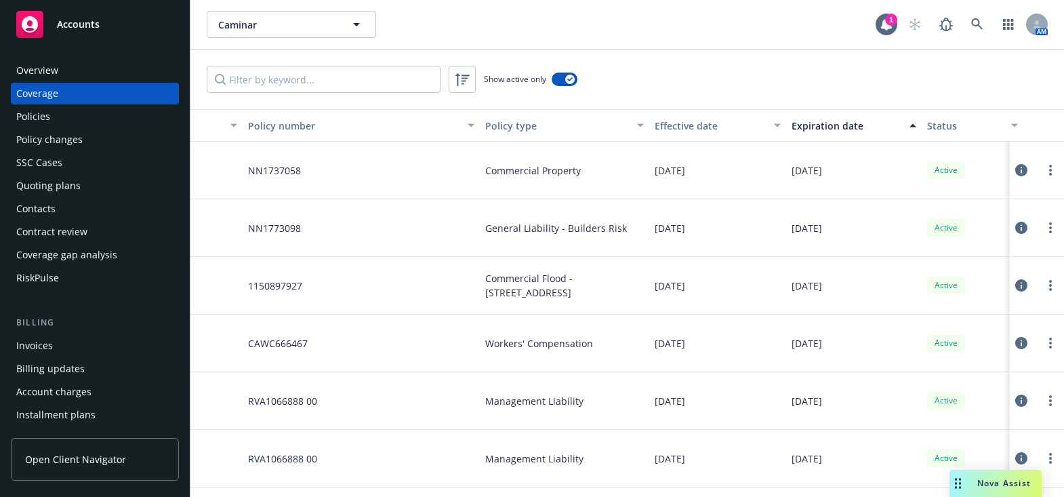
drag, startPoint x: 639, startPoint y: 162, endPoint x: 715, endPoint y: 163, distance: 75.9
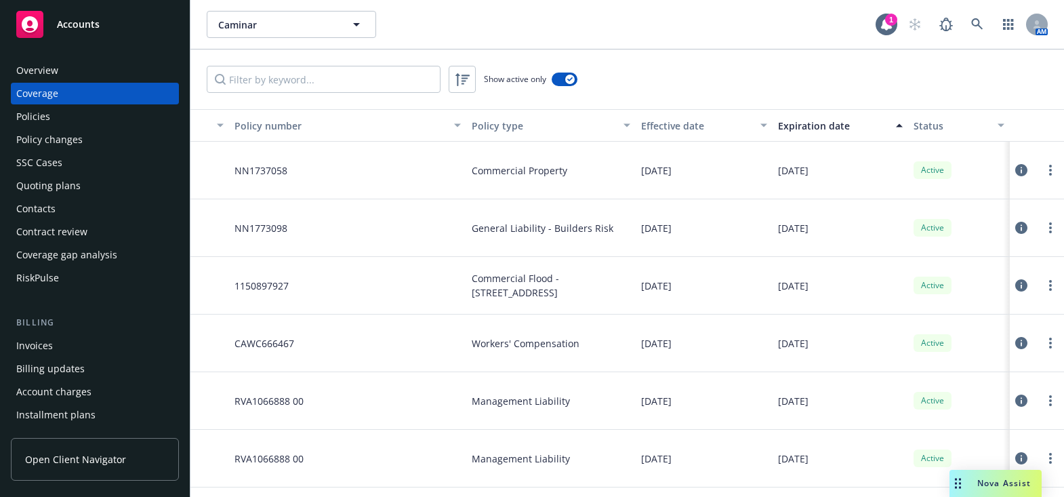
click at [801, 125] on div "Expiration date" at bounding box center [833, 126] width 110 height 14
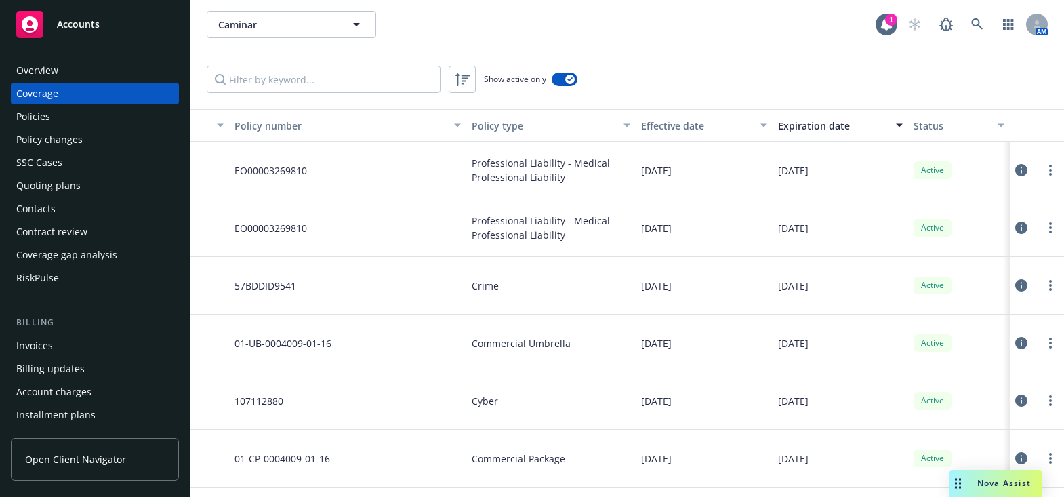
click at [812, 123] on div "Expiration date" at bounding box center [833, 126] width 110 height 14
click at [816, 127] on div "Expiration date" at bounding box center [833, 126] width 110 height 14
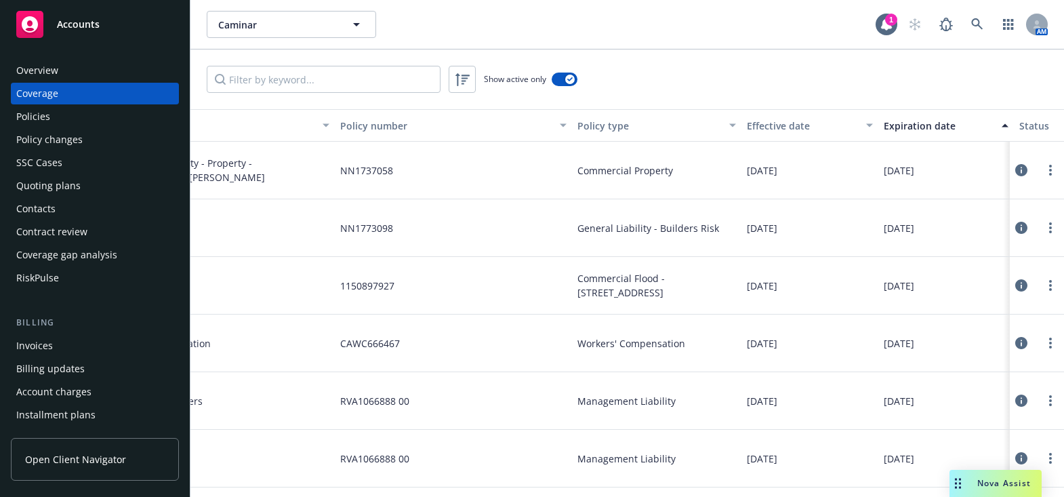
scroll to position [0, 0]
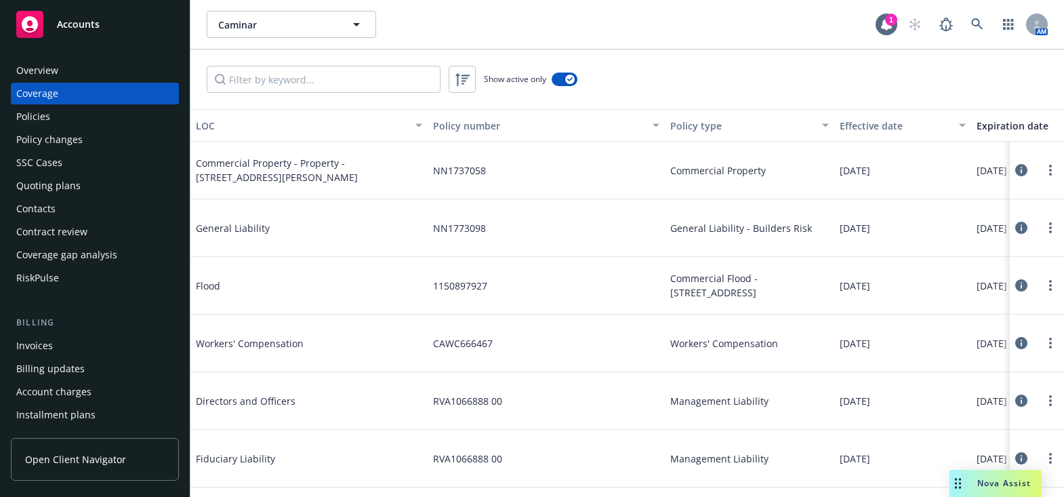
drag, startPoint x: 609, startPoint y: 251, endPoint x: 470, endPoint y: 241, distance: 140.0
click at [967, 24] on link at bounding box center [977, 24] width 27 height 27
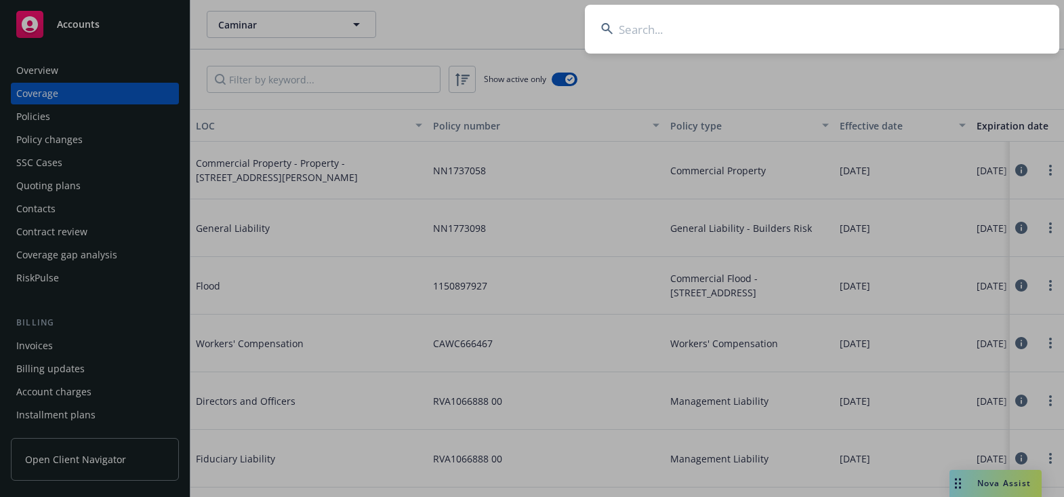
type input "v"
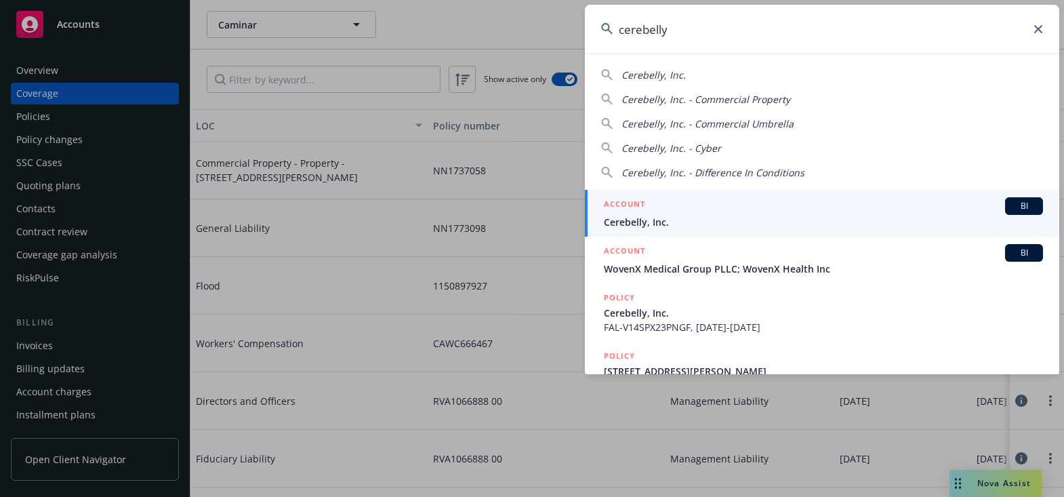
type input "cerebelly"
click at [626, 222] on span "Cerebelly, Inc." at bounding box center [823, 222] width 439 height 14
